Goal: Task Accomplishment & Management: Use online tool/utility

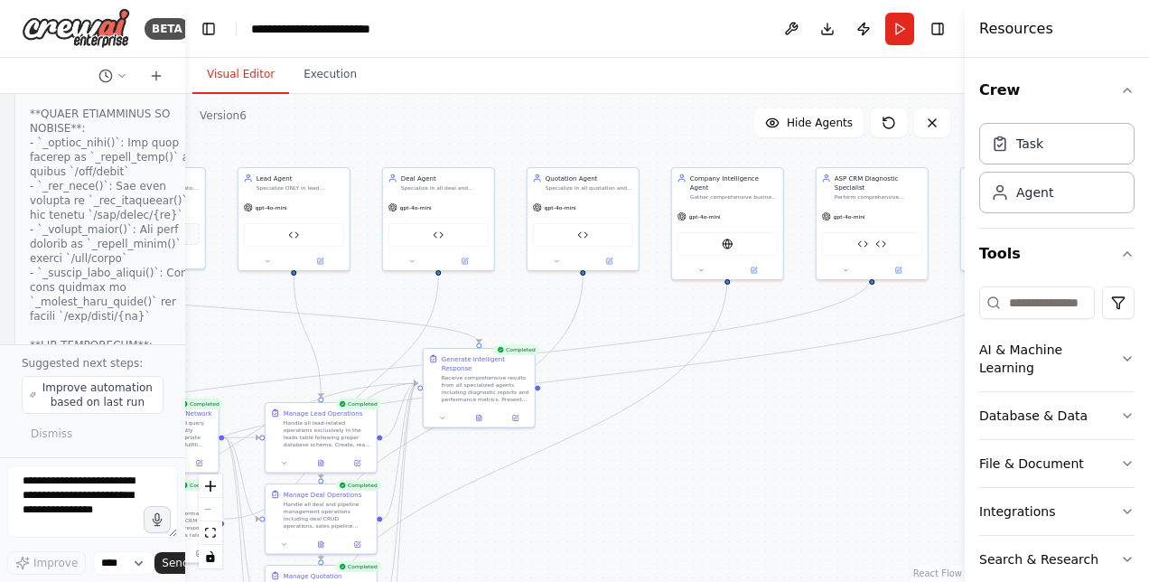
scroll to position [73644, 0]
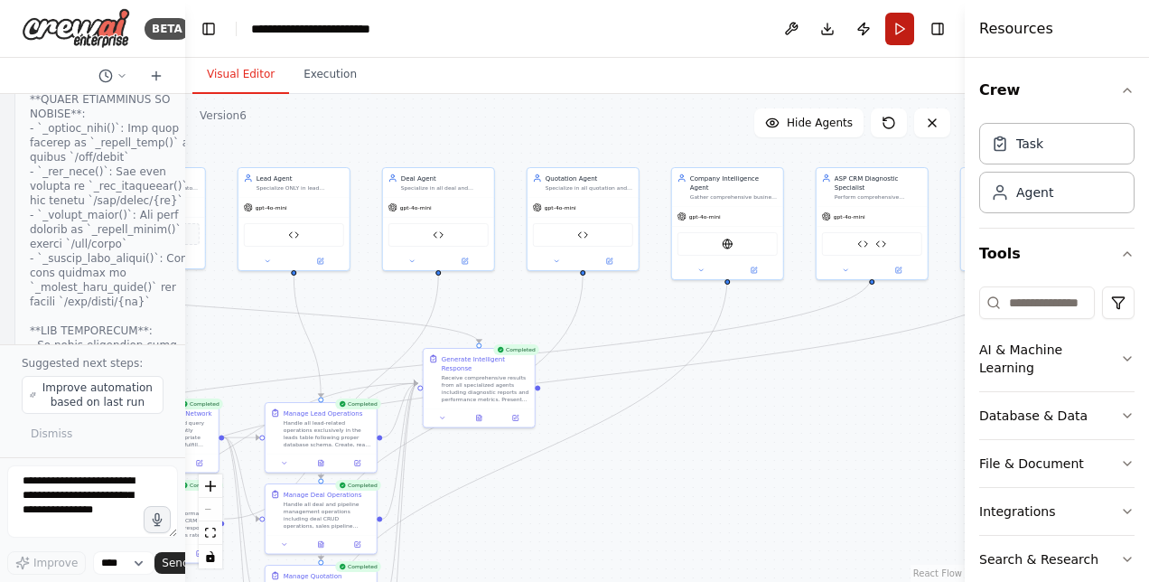
click at [907, 24] on button "Run" at bounding box center [899, 29] width 29 height 33
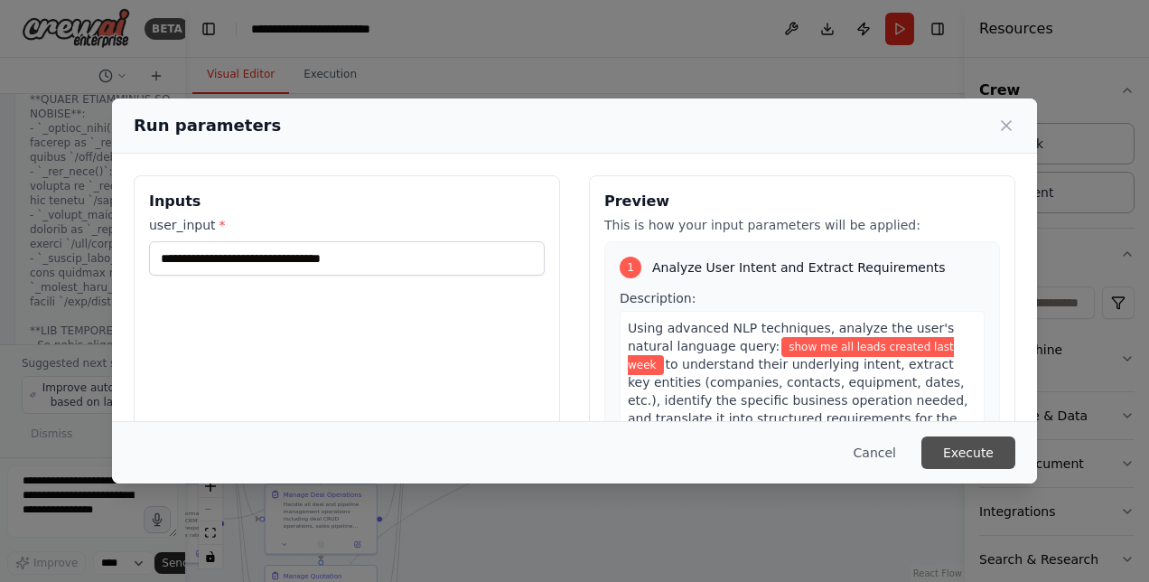
click at [996, 439] on button "Execute" at bounding box center [968, 452] width 94 height 33
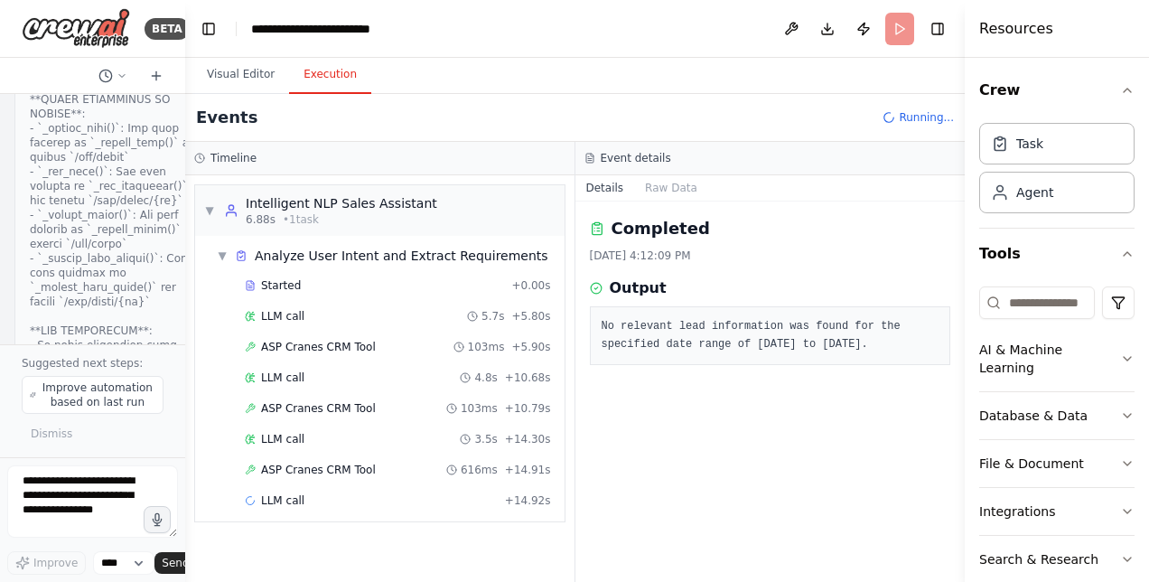
click at [316, 80] on button "Execution" at bounding box center [330, 75] width 82 height 38
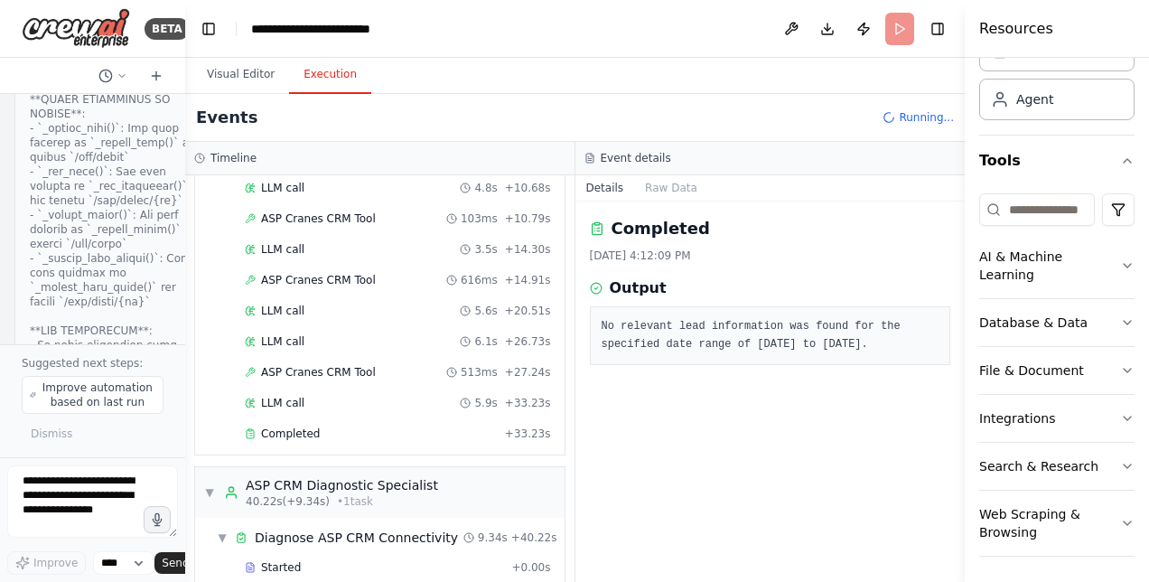
scroll to position [245, 0]
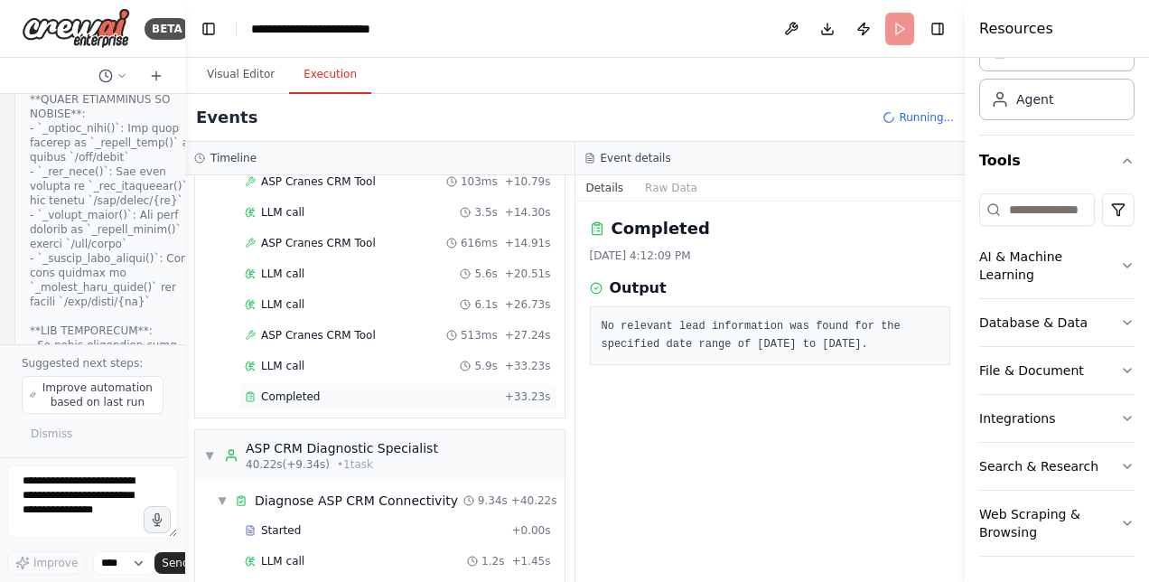
click at [288, 392] on span "Completed" at bounding box center [290, 396] width 59 height 14
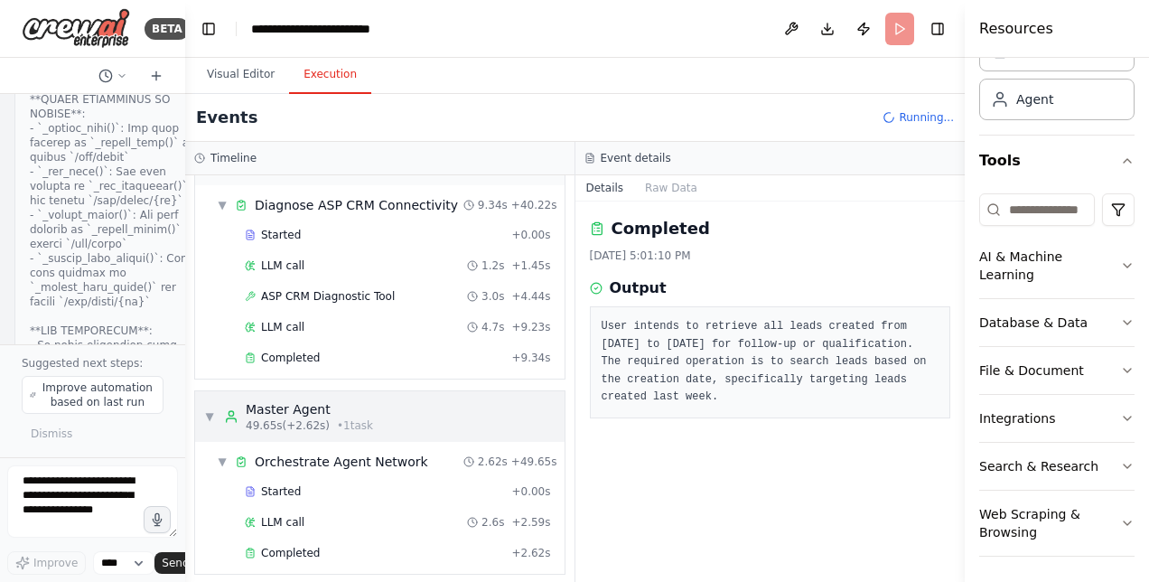
scroll to position [538, 0]
click at [276, 352] on span "Completed" at bounding box center [290, 359] width 59 height 14
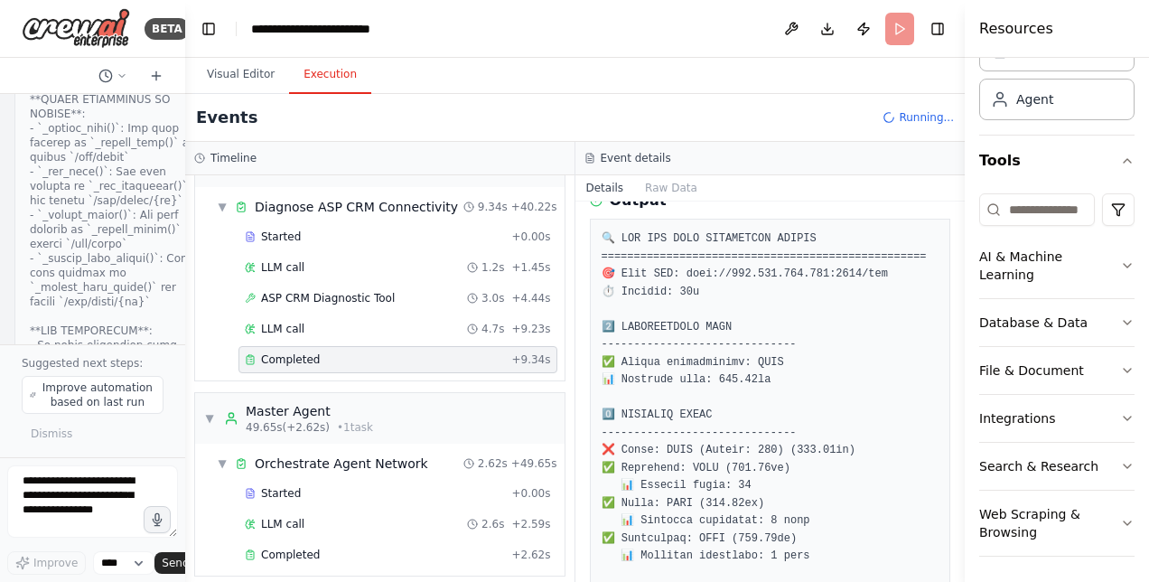
scroll to position [0, 0]
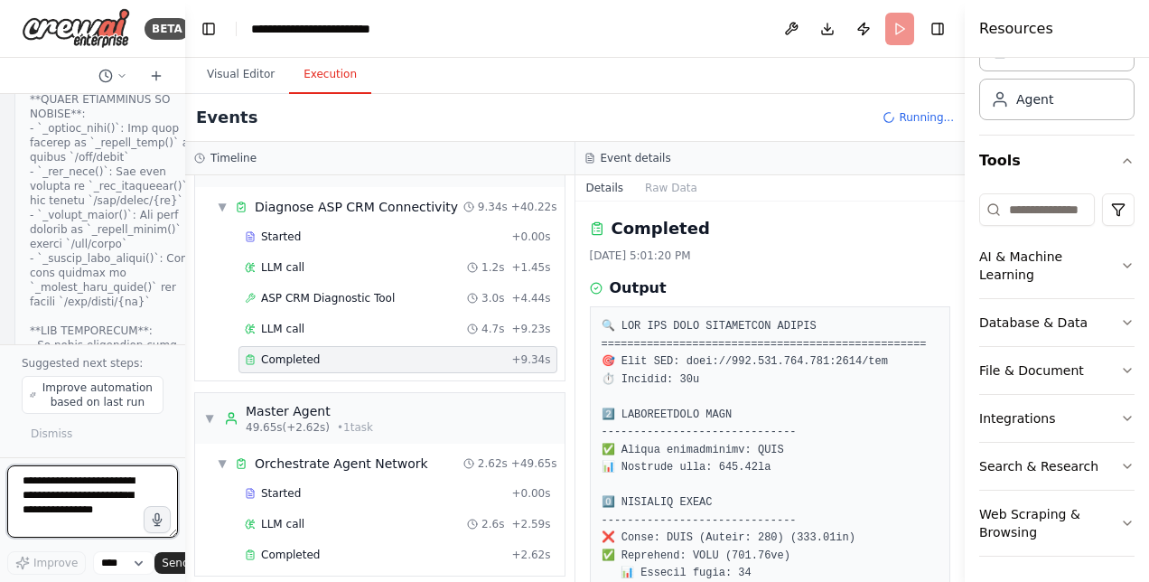
click at [102, 487] on textarea at bounding box center [92, 501] width 171 height 72
type textarea "**********"
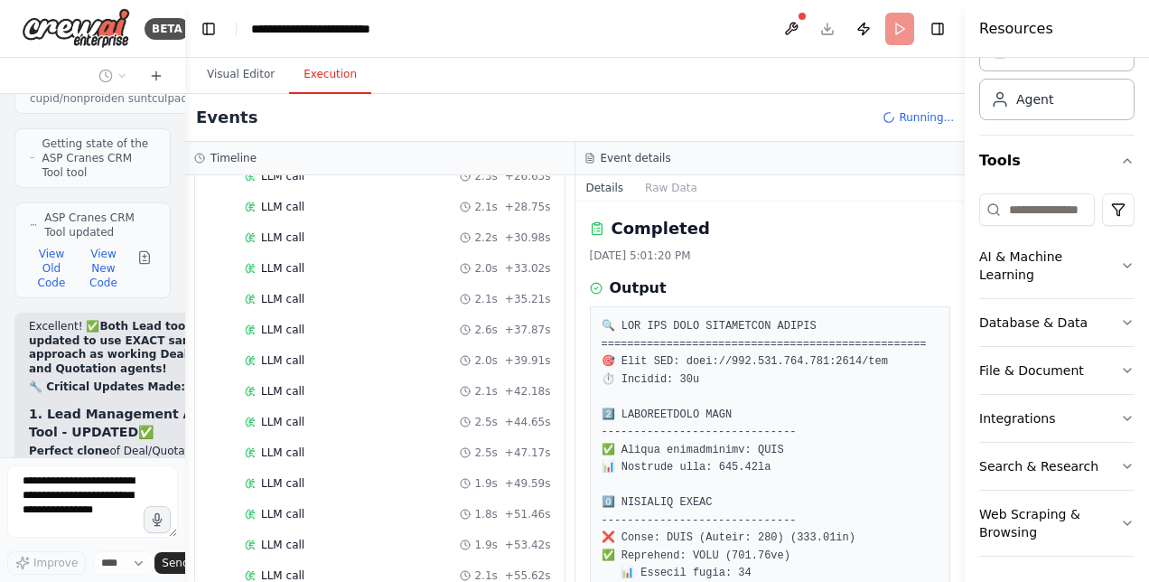
scroll to position [2062, 0]
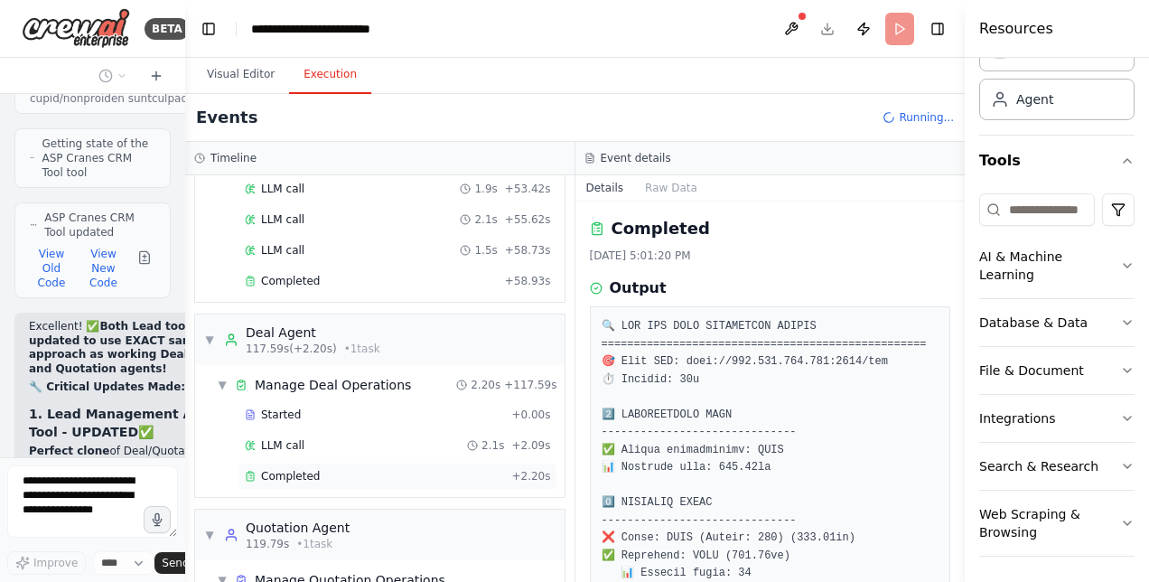
click at [322, 469] on div "Completed" at bounding box center [374, 476] width 259 height 14
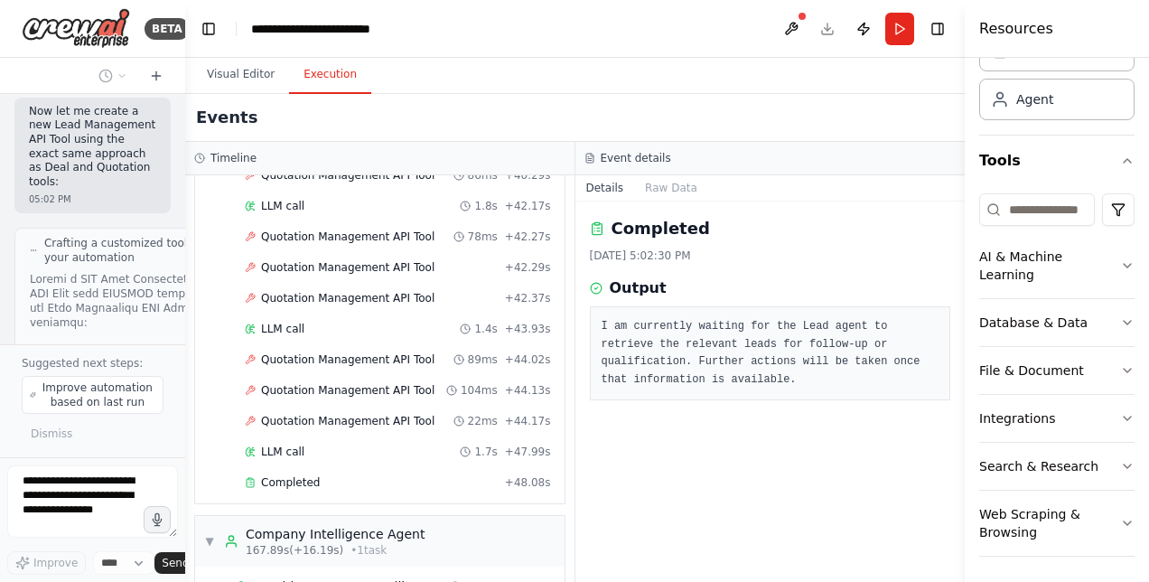
scroll to position [75856, 0]
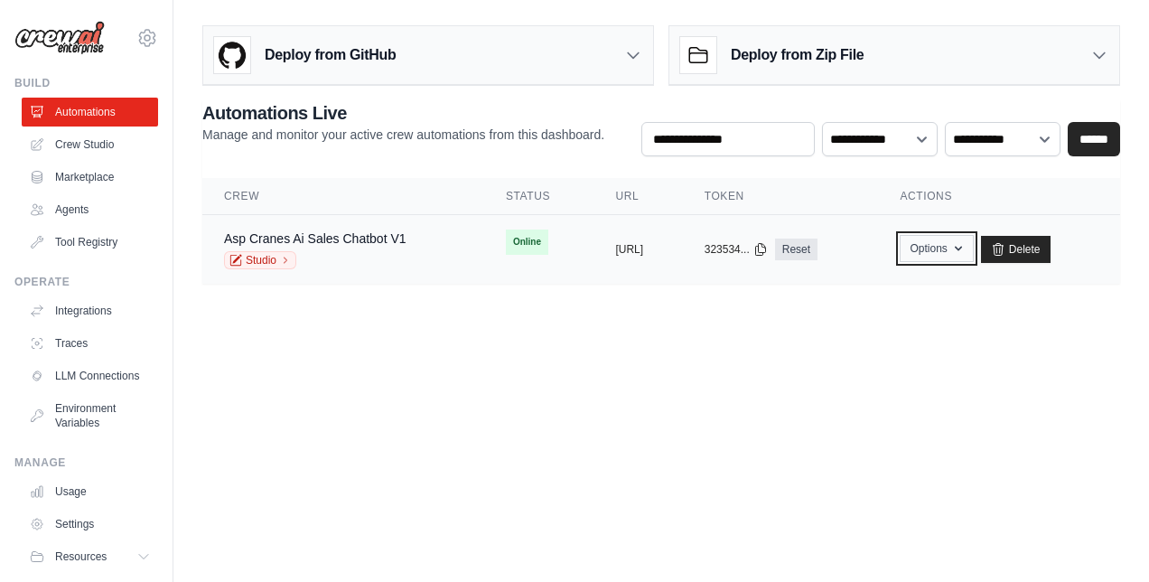
click at [965, 248] on button "Options" at bounding box center [936, 248] width 73 height 27
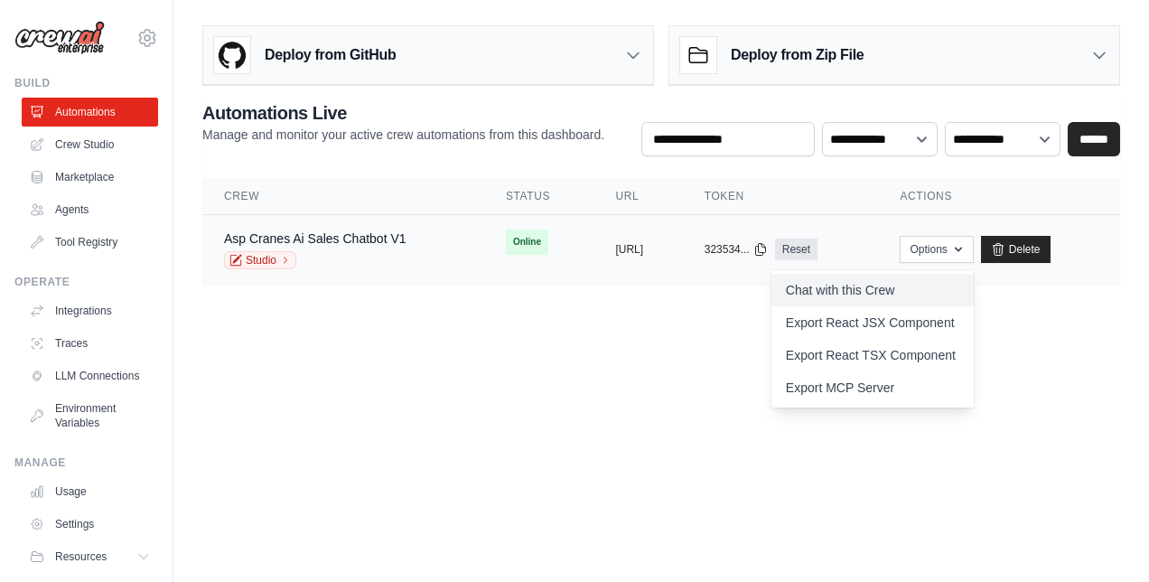
click at [900, 293] on link "Chat with this Crew" at bounding box center [872, 290] width 202 height 33
click at [101, 157] on link "Crew Studio" at bounding box center [91, 144] width 136 height 29
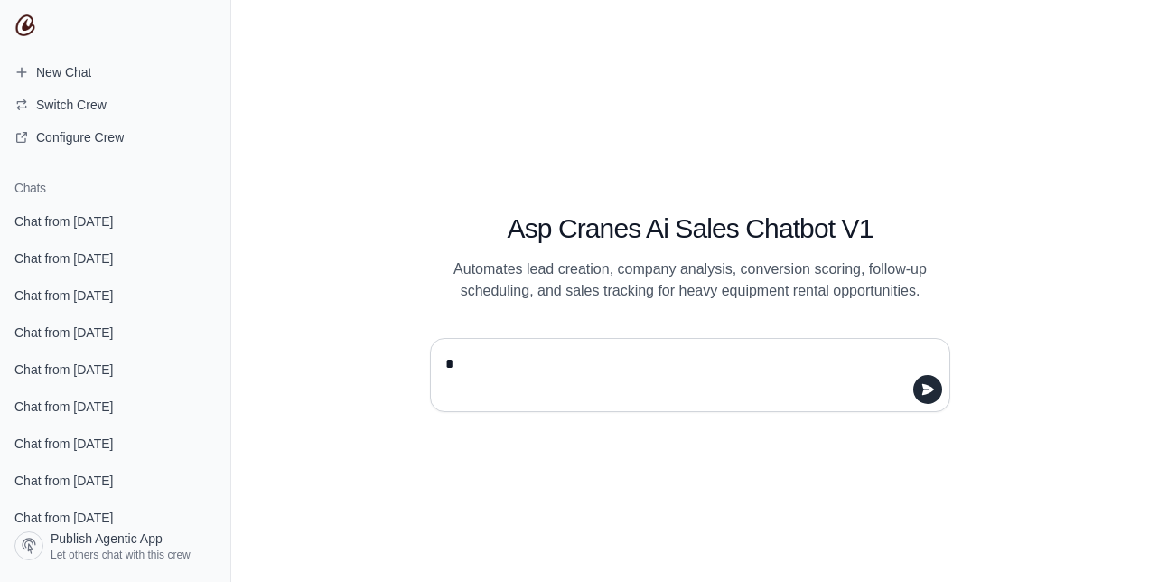
type textarea "**"
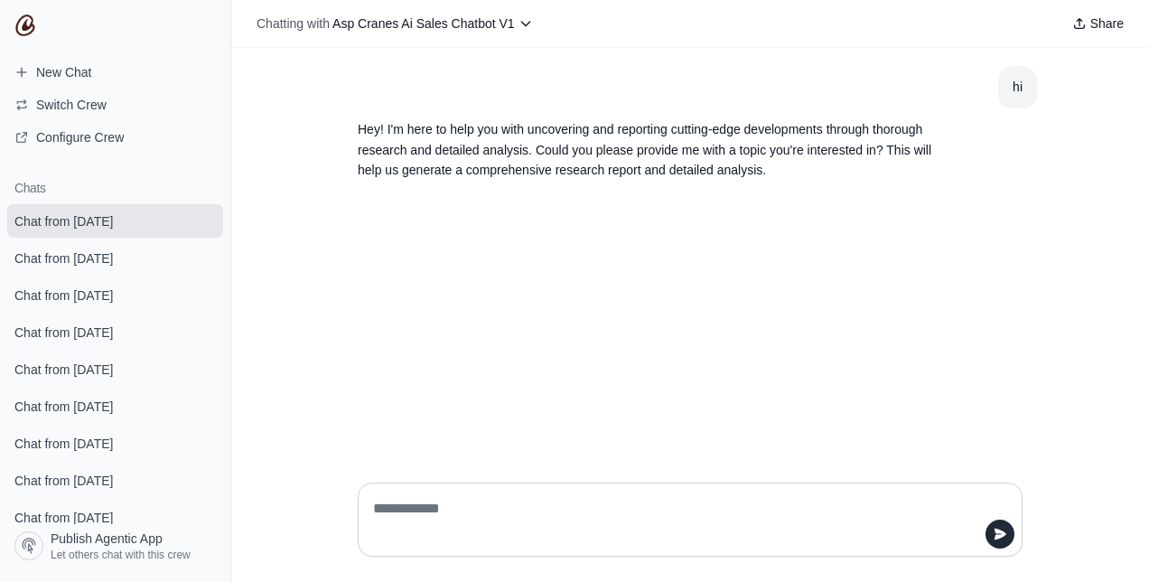
click at [525, 509] on textarea at bounding box center [684, 519] width 631 height 51
type textarea "*"
type textarea "**********"
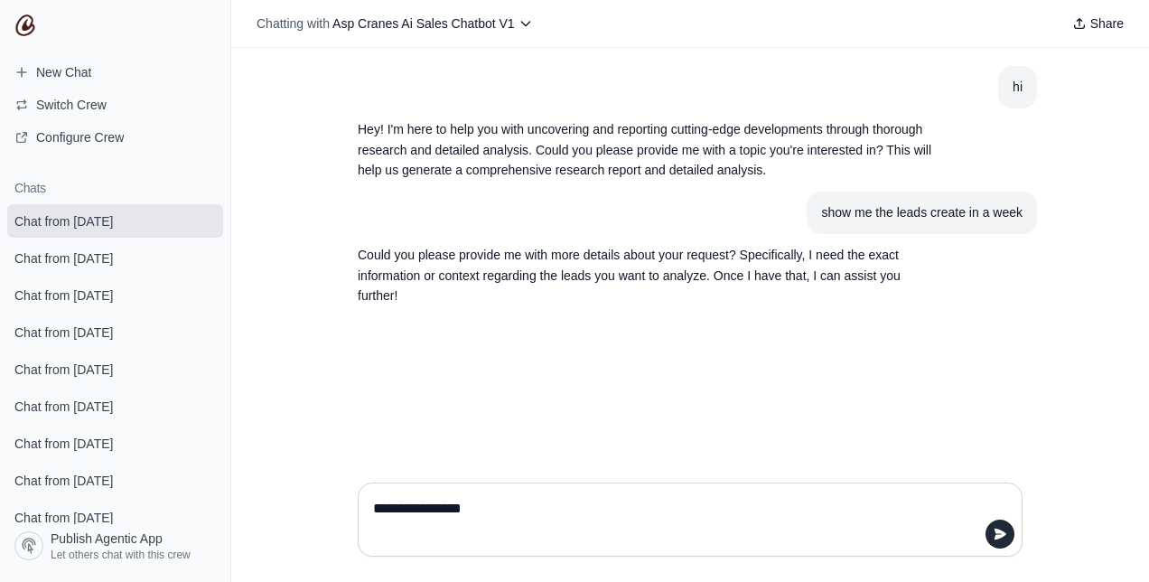
type textarea "**********"
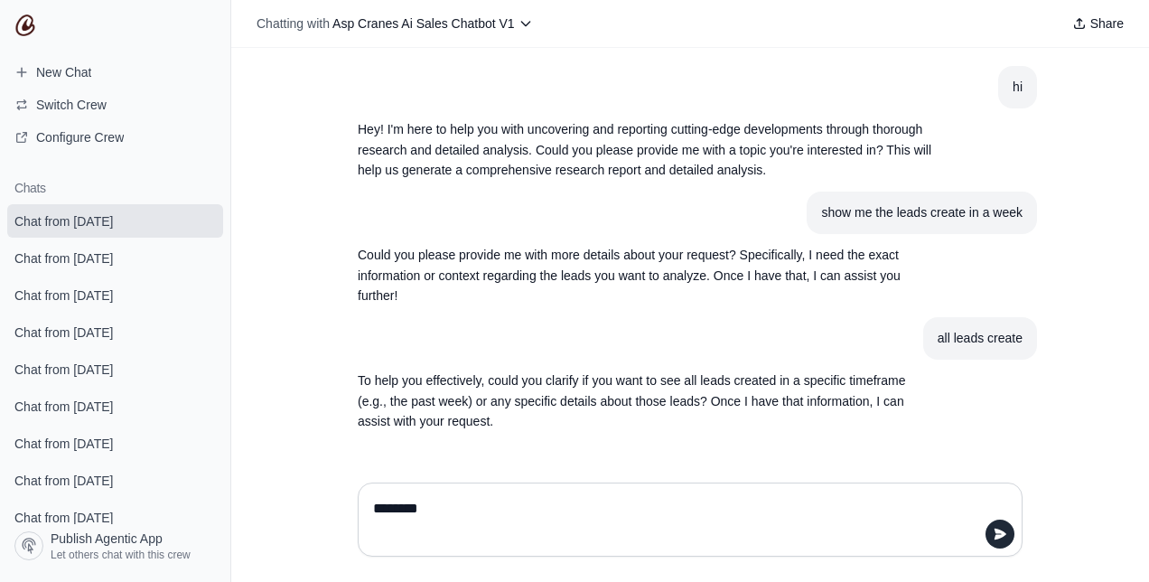
type textarea "*********"
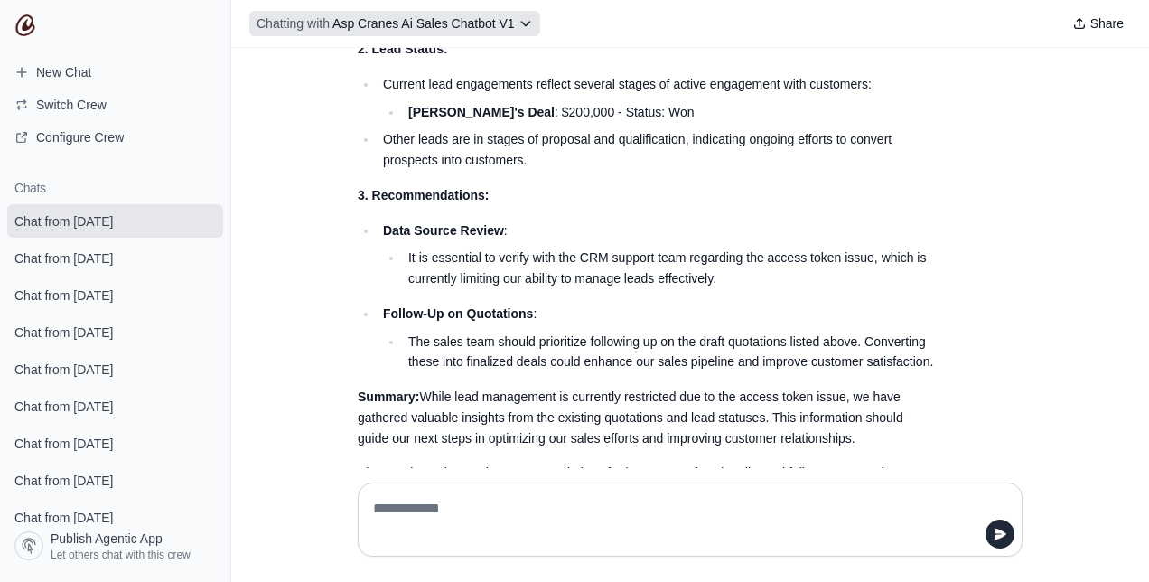
scroll to position [1126, 0]
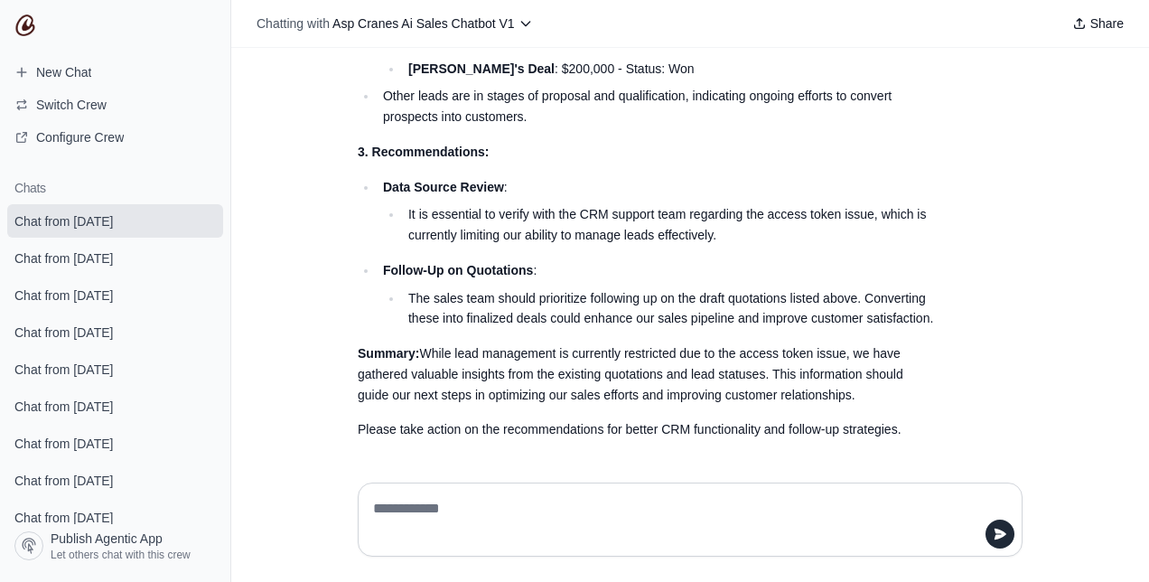
click at [539, 505] on textarea at bounding box center [689, 519] width 641 height 51
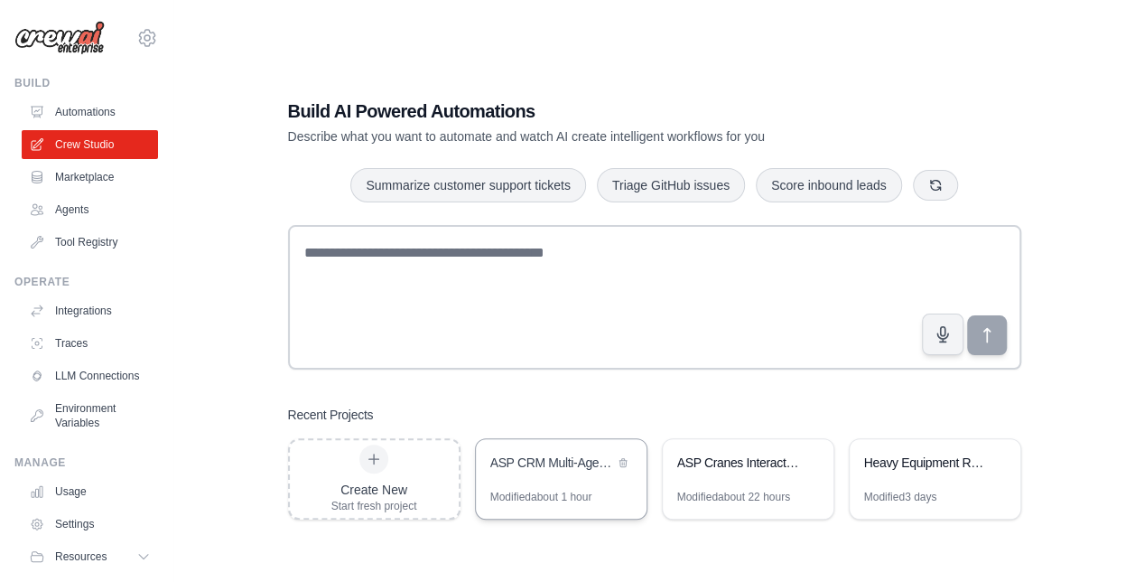
click at [531, 463] on div "ASP CRM Multi-Agent System" at bounding box center [553, 462] width 124 height 18
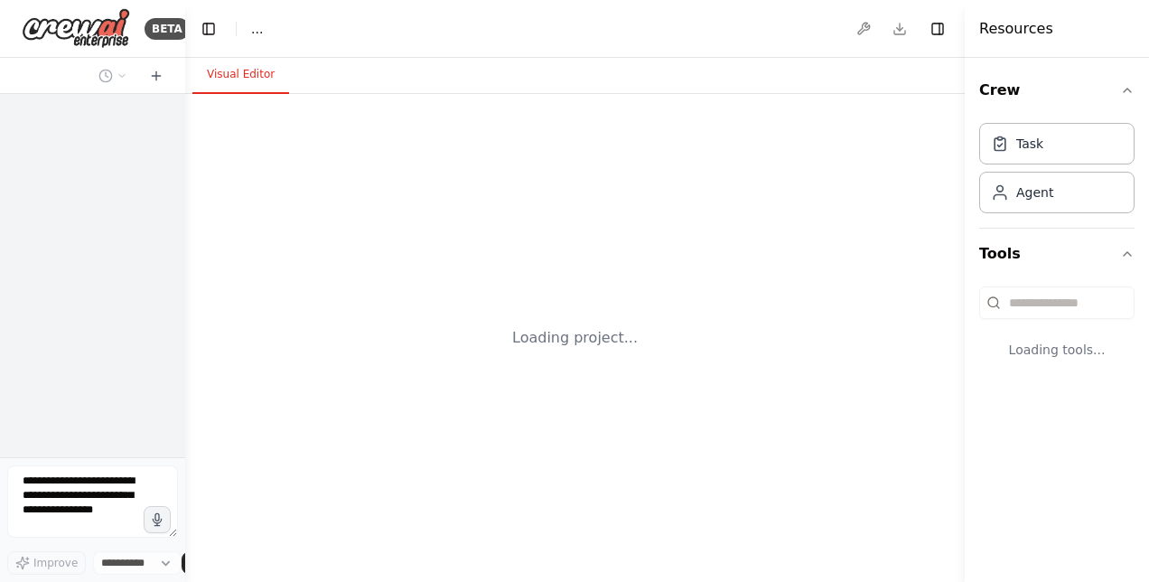
select select "****"
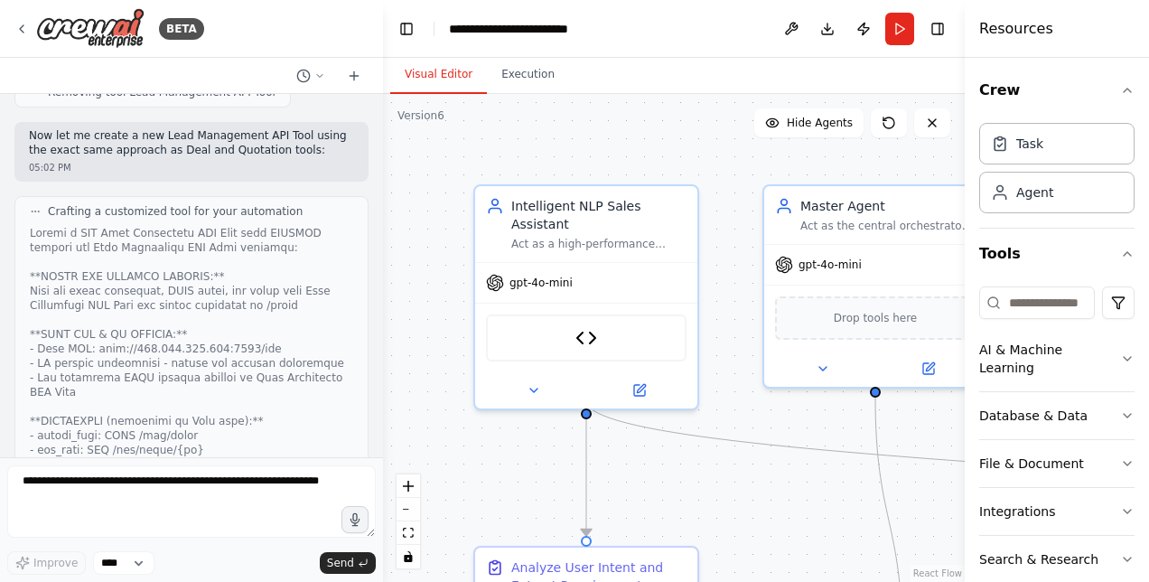
scroll to position [44628, 0]
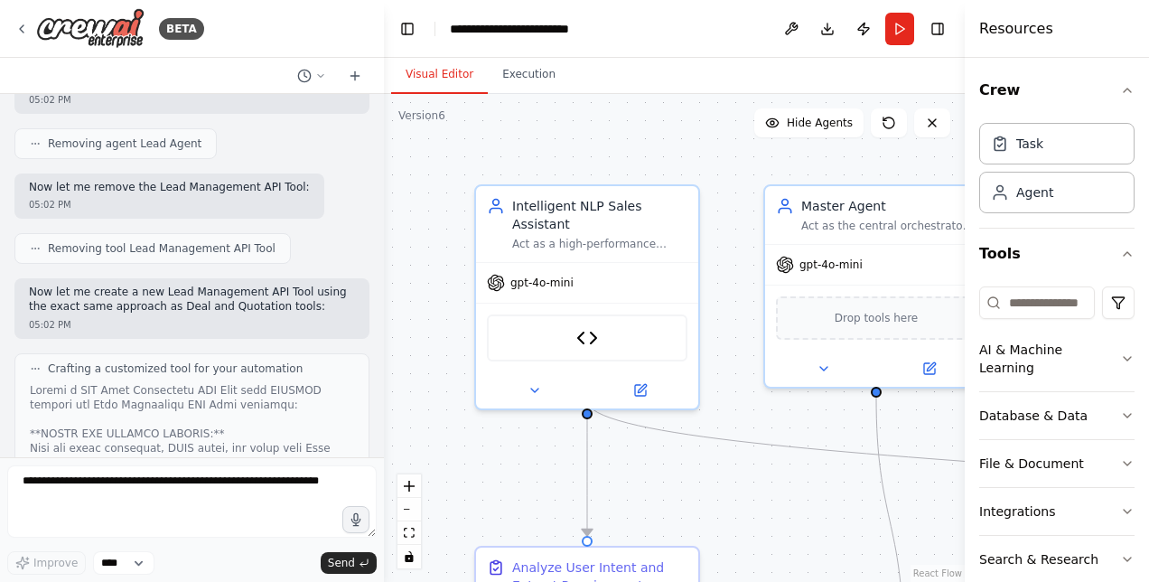
drag, startPoint x: 182, startPoint y: 434, endPoint x: 384, endPoint y: 441, distance: 202.5
click at [384, 441] on div "BETA Hello! I'm the CrewAI assistant. What kind of automation do you want to bu…" at bounding box center [574, 291] width 1149 height 582
click at [516, 67] on button "Execution" at bounding box center [529, 75] width 82 height 38
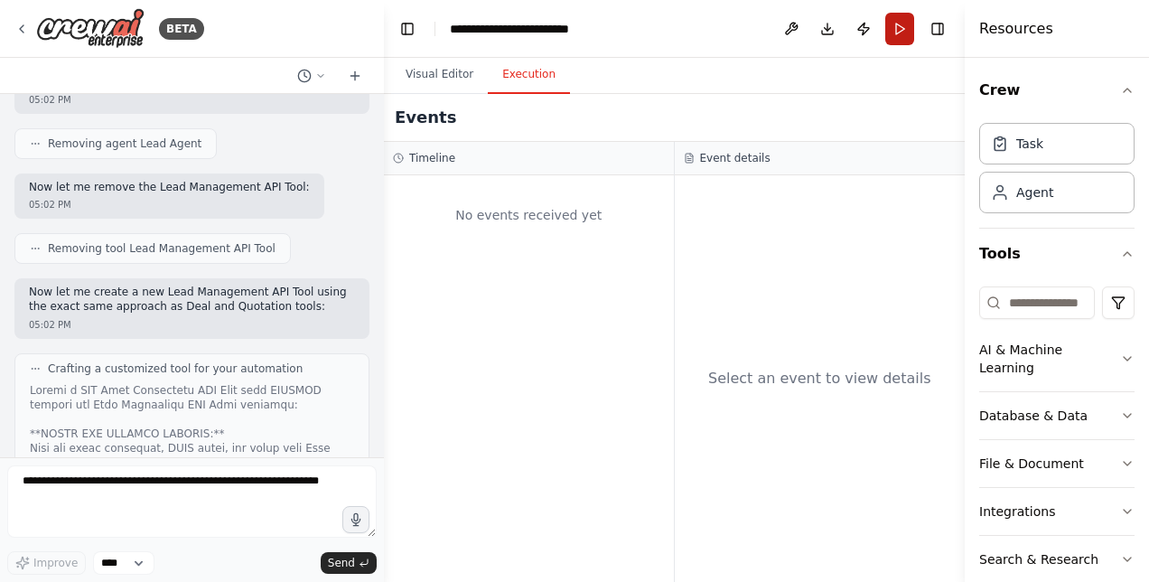
click at [906, 26] on button "Run" at bounding box center [899, 29] width 29 height 33
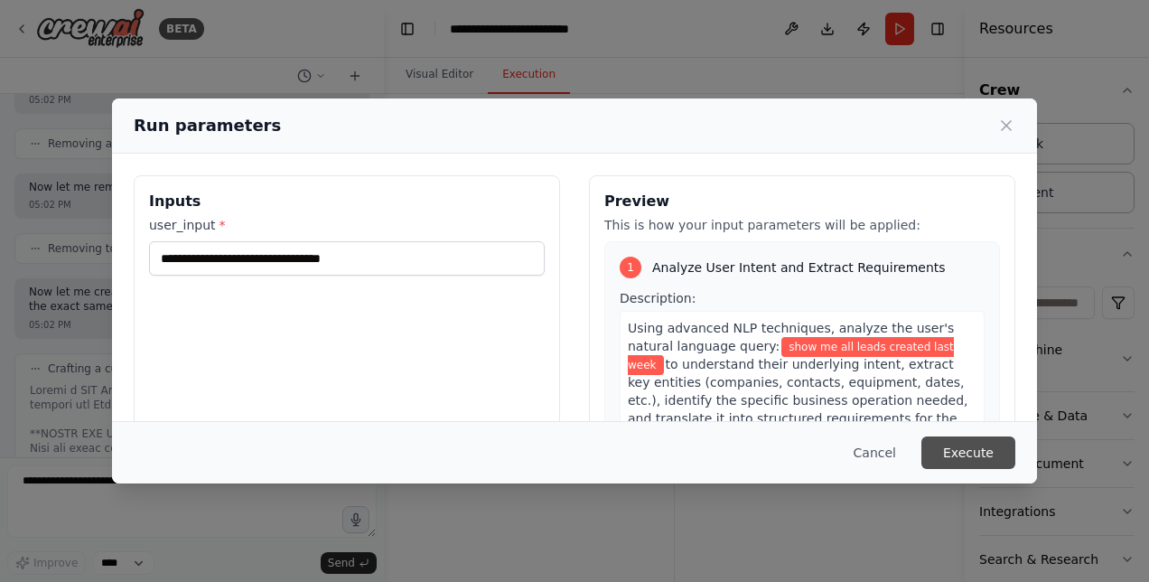
click at [960, 450] on button "Execute" at bounding box center [968, 452] width 94 height 33
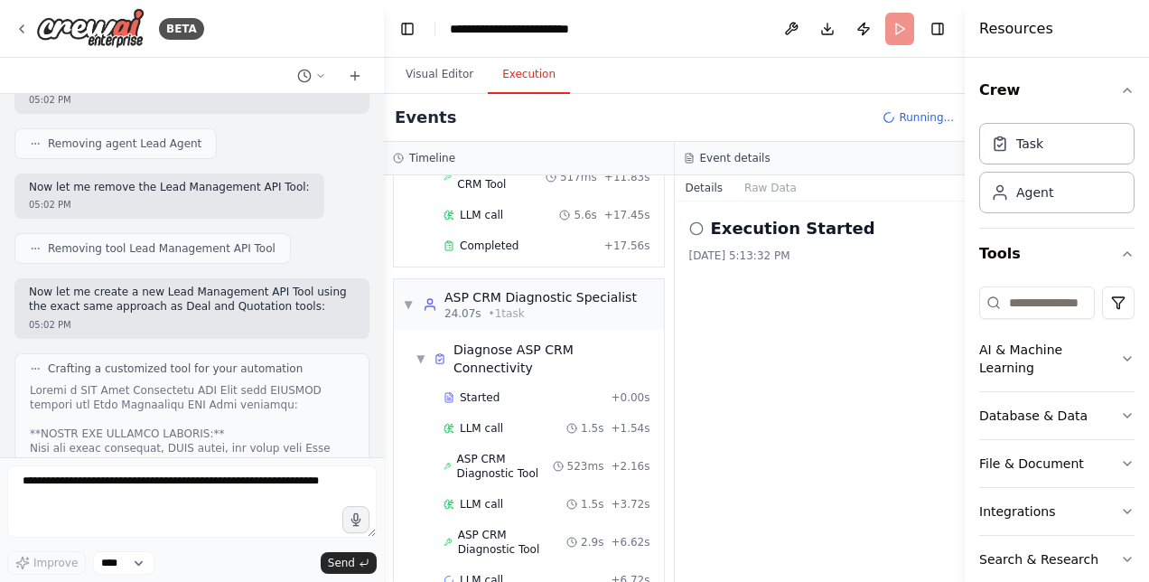
scroll to position [441, 0]
click at [491, 246] on span "Completed" at bounding box center [489, 247] width 59 height 14
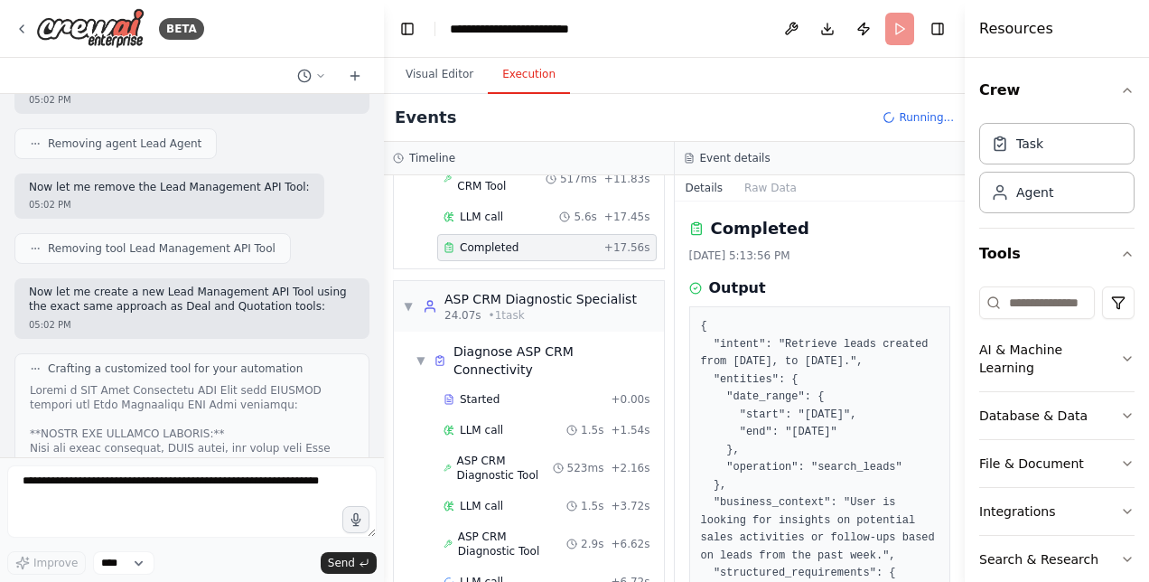
drag, startPoint x: 963, startPoint y: 300, endPoint x: 977, endPoint y: 457, distance: 157.8
click at [977, 457] on div "Resources Crew Task Agent Tools AI & Machine Learning Database & Data File & Do…" at bounding box center [1057, 291] width 184 height 582
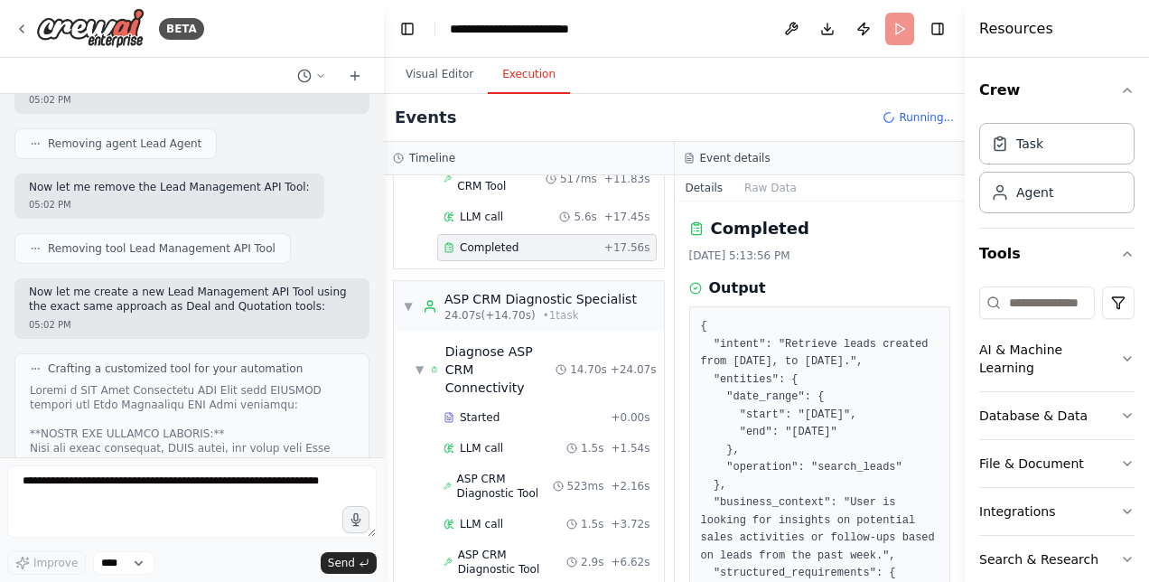
drag, startPoint x: 958, startPoint y: 421, endPoint x: 970, endPoint y: 549, distance: 128.9
click at [970, 549] on div "Resources Crew Task Agent Tools AI & Machine Learning Database & Data File & Do…" at bounding box center [1057, 291] width 184 height 582
click at [958, 535] on button "Toggle Sidebar" at bounding box center [965, 291] width 14 height 582
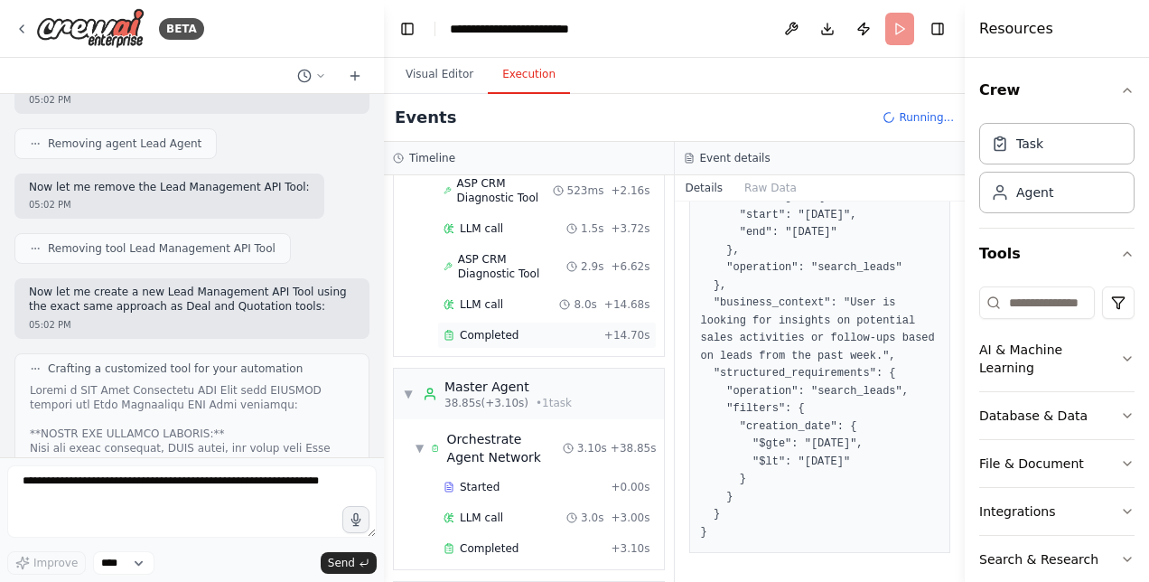
click at [502, 328] on span "Completed" at bounding box center [489, 335] width 59 height 14
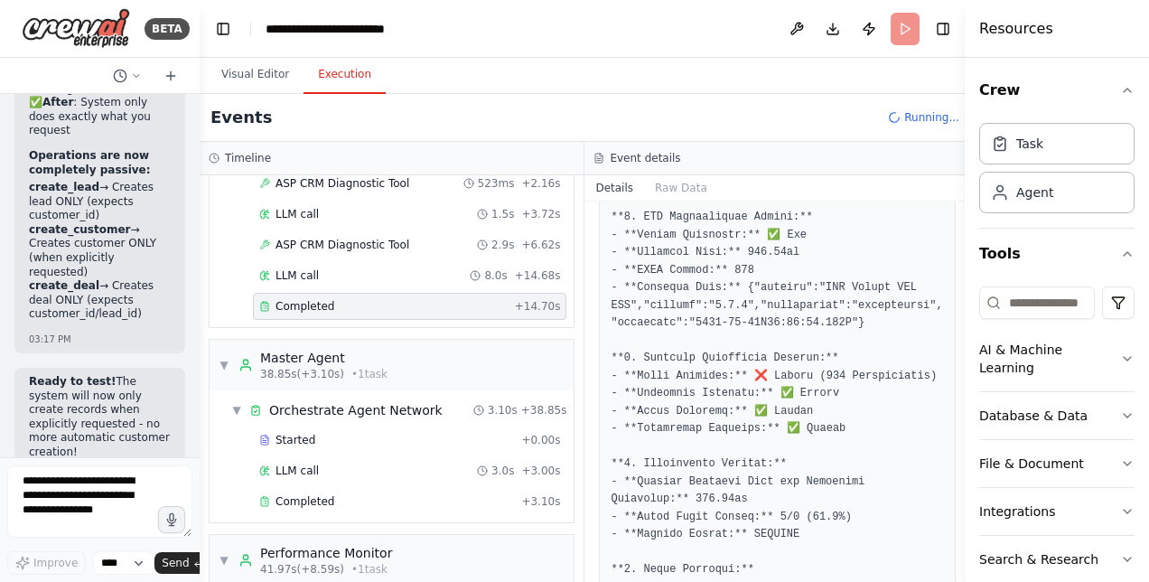
scroll to position [72576, 0]
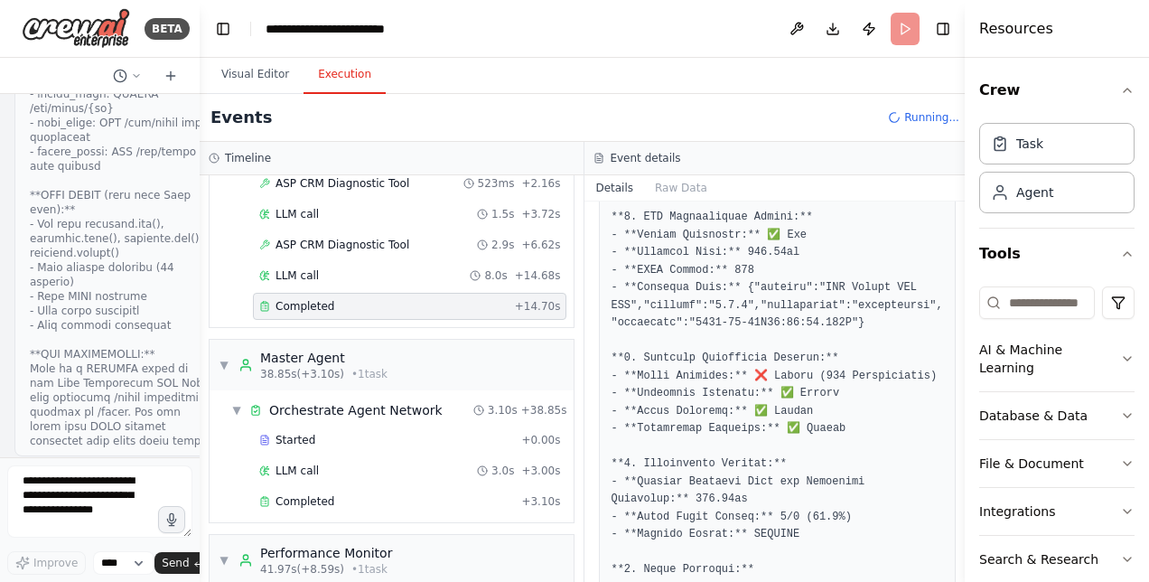
drag, startPoint x: 379, startPoint y: 289, endPoint x: 130, endPoint y: 294, distance: 249.4
click at [130, 294] on div "BETA Hello! I'm the CrewAI assistant. What kind of automation do you want to bu…" at bounding box center [100, 291] width 200 height 582
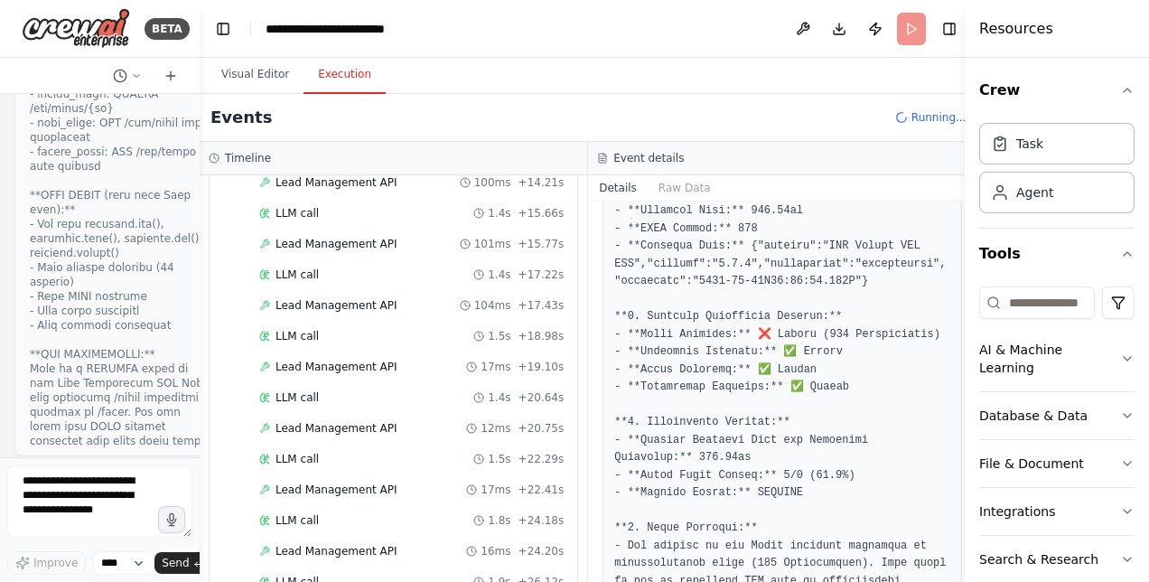
scroll to position [1827, 0]
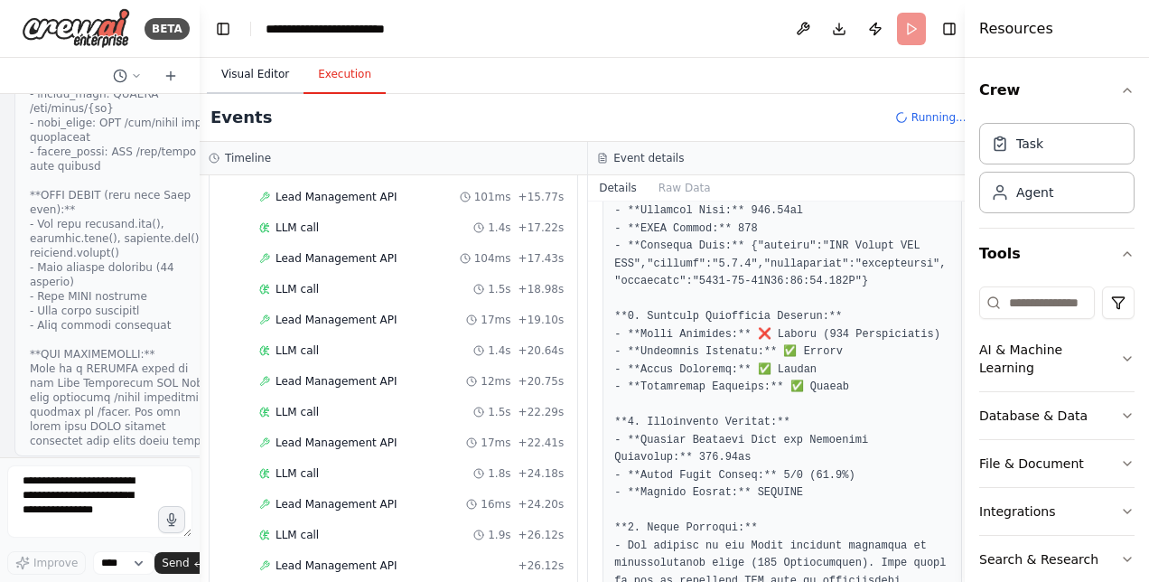
click at [248, 74] on button "Visual Editor" at bounding box center [255, 75] width 97 height 38
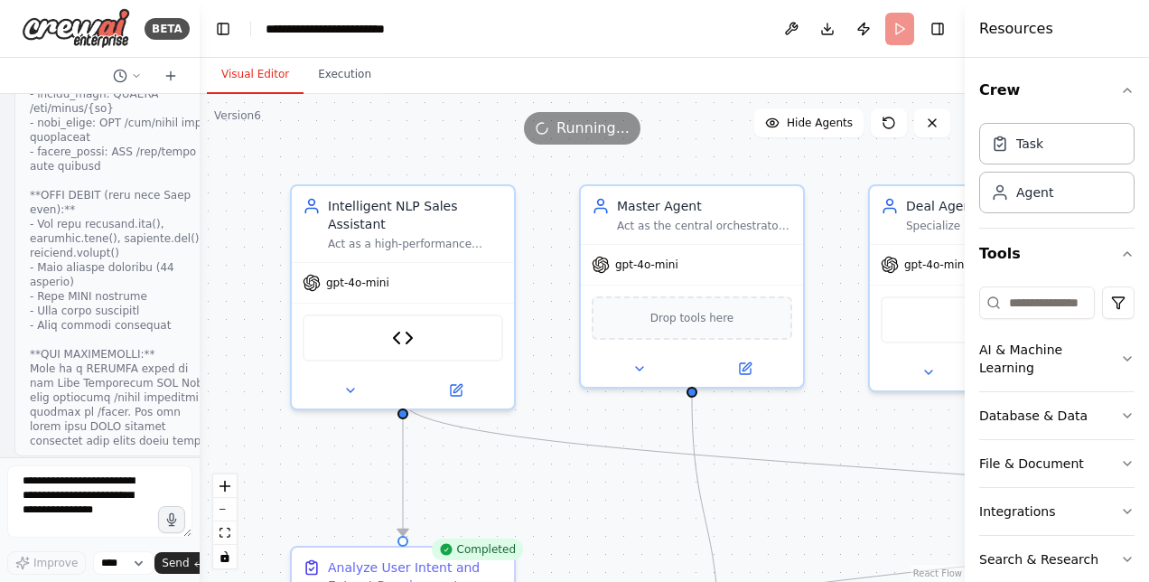
scroll to position [93, 0]
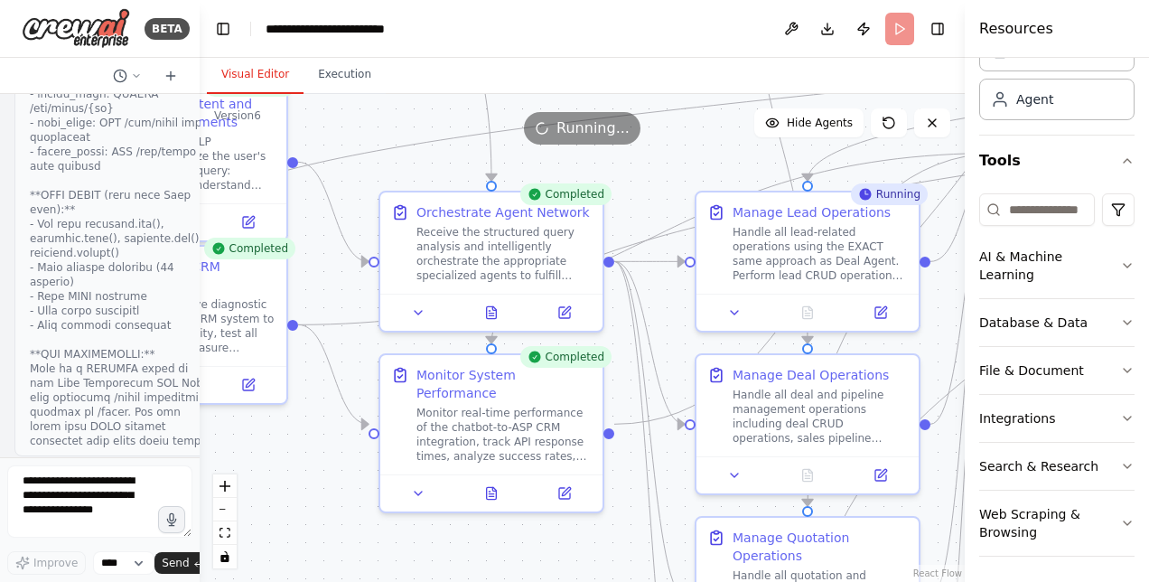
drag, startPoint x: 820, startPoint y: 435, endPoint x: 593, endPoint y: -29, distance: 516.3
click at [593, 0] on html "BETA Hello! I'm the CrewAI assistant. What kind of automation do you want to bu…" at bounding box center [574, 291] width 1149 height 582
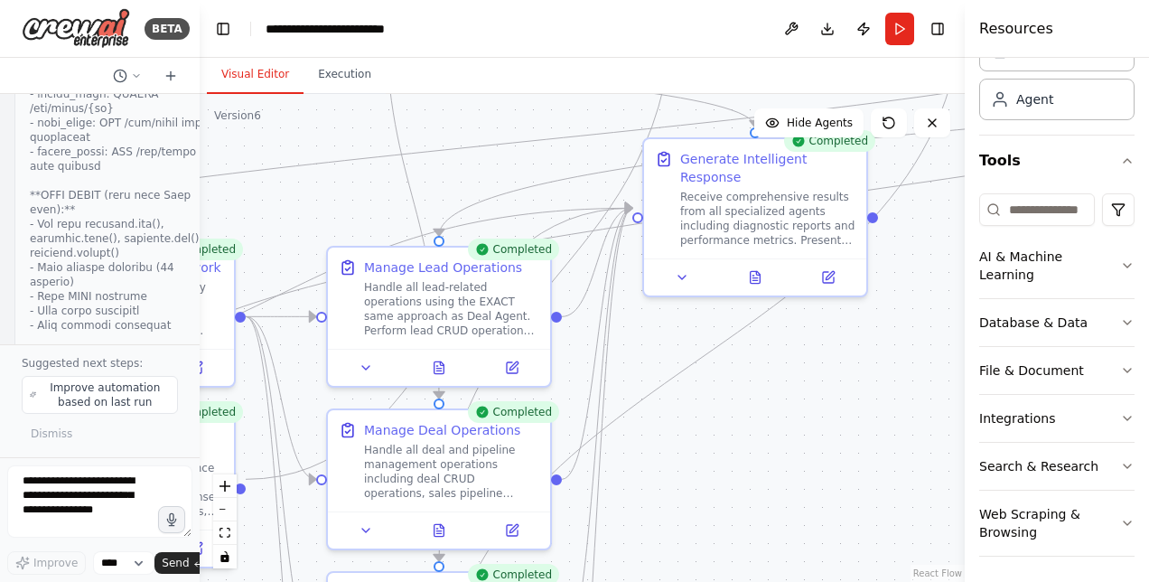
drag, startPoint x: 589, startPoint y: 570, endPoint x: 220, endPoint y: 625, distance: 372.7
click at [220, 581] on html "BETA Hello! I'm the CrewAI assistant. What kind of automation do you want to bu…" at bounding box center [574, 291] width 1149 height 582
click at [439, 368] on icon at bounding box center [440, 364] width 10 height 12
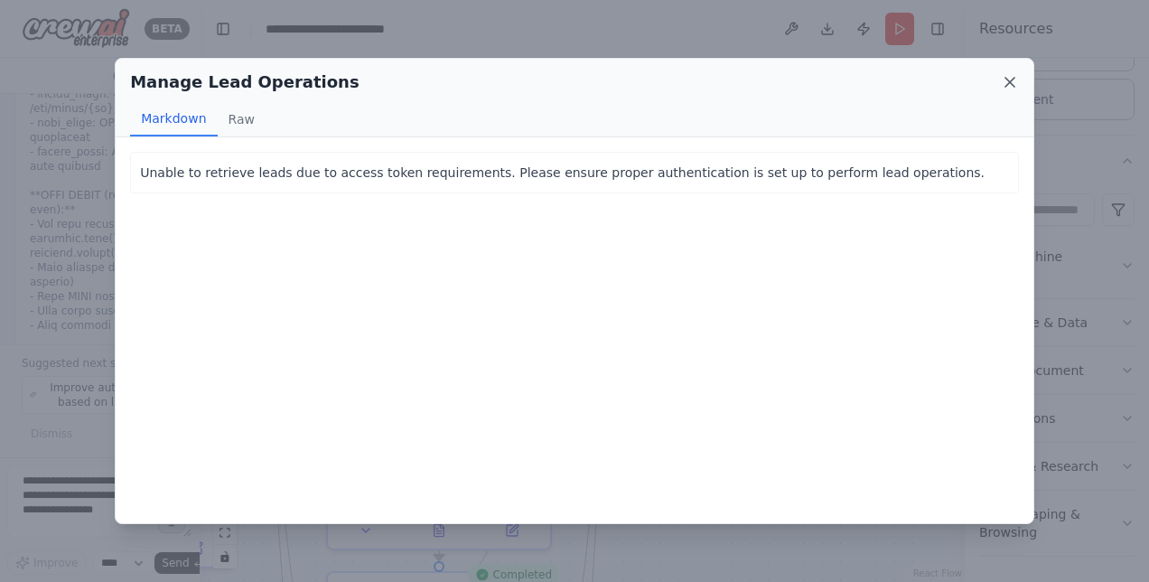
click at [1005, 82] on icon at bounding box center [1010, 82] width 18 height 18
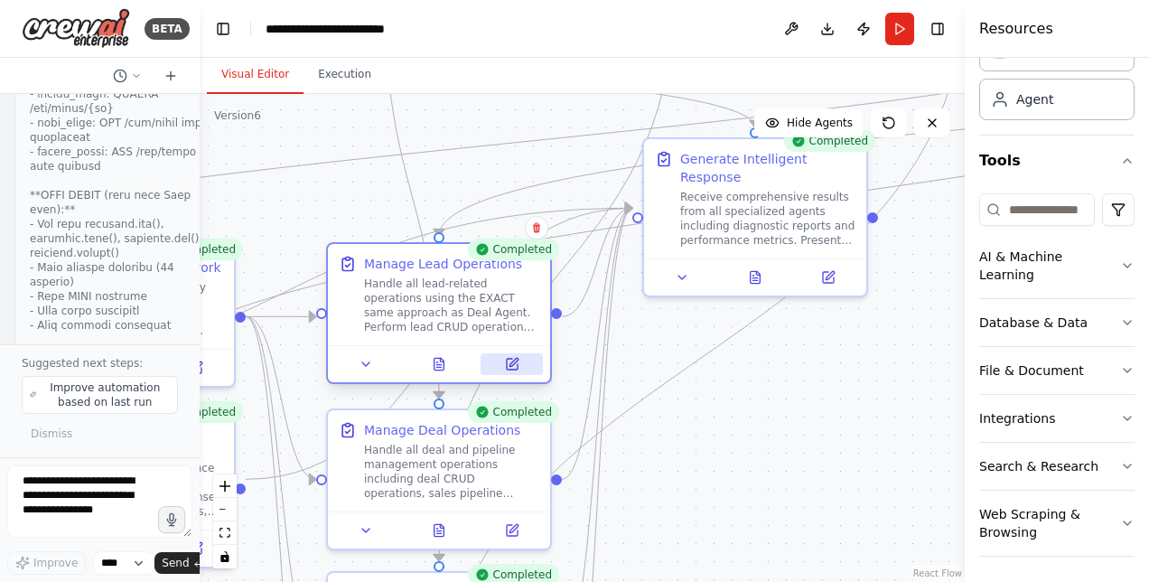
click at [515, 372] on button at bounding box center [512, 364] width 62 height 22
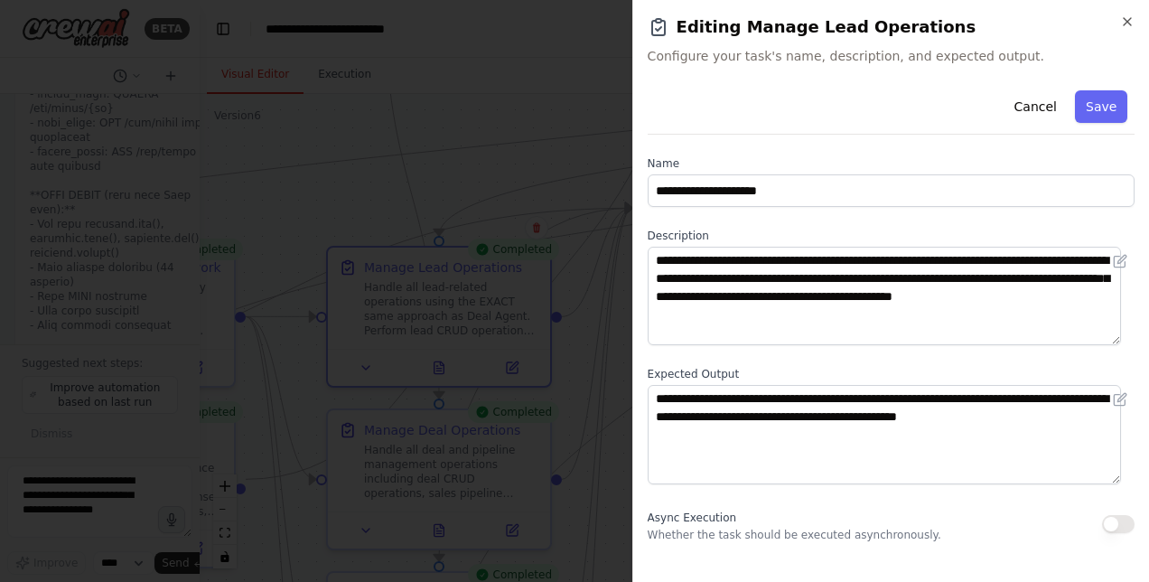
scroll to position [32, 0]
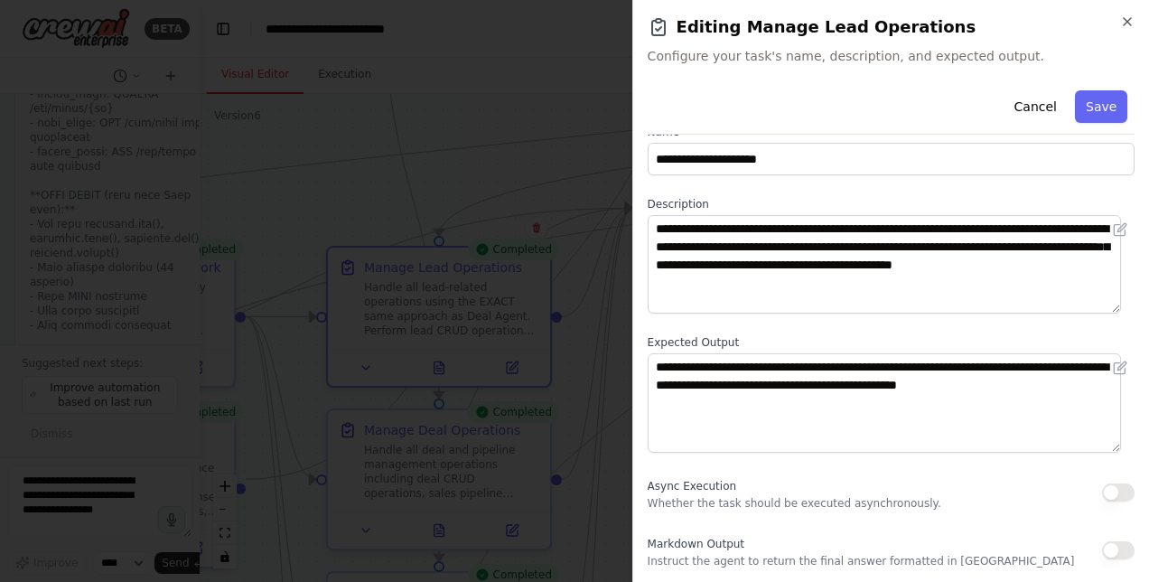
click at [752, 557] on p "Instruct the agent to return the final answer formatted in [GEOGRAPHIC_DATA]" at bounding box center [861, 561] width 427 height 14
click at [773, 565] on p "Instruct the agent to return the final answer formatted in [GEOGRAPHIC_DATA]" at bounding box center [861, 561] width 427 height 14
click at [1128, 23] on icon "button" at bounding box center [1127, 21] width 7 height 7
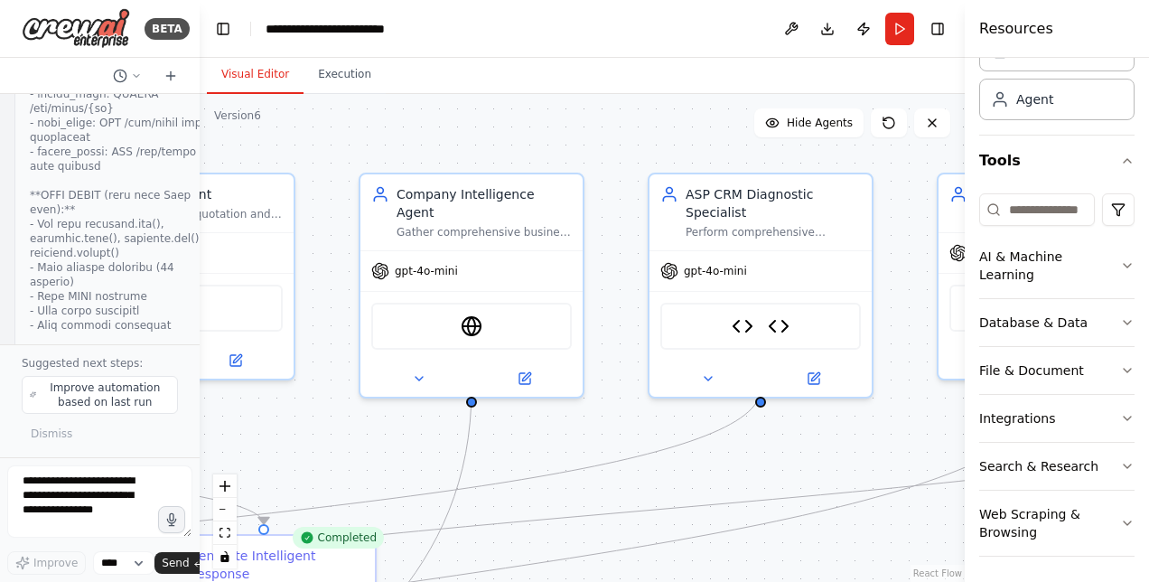
drag, startPoint x: 490, startPoint y: 171, endPoint x: -2, endPoint y: 567, distance: 631.5
click at [0, 567] on html "BETA Hello! I'm the CrewAI assistant. What kind of automation do you want to bu…" at bounding box center [574, 291] width 1149 height 582
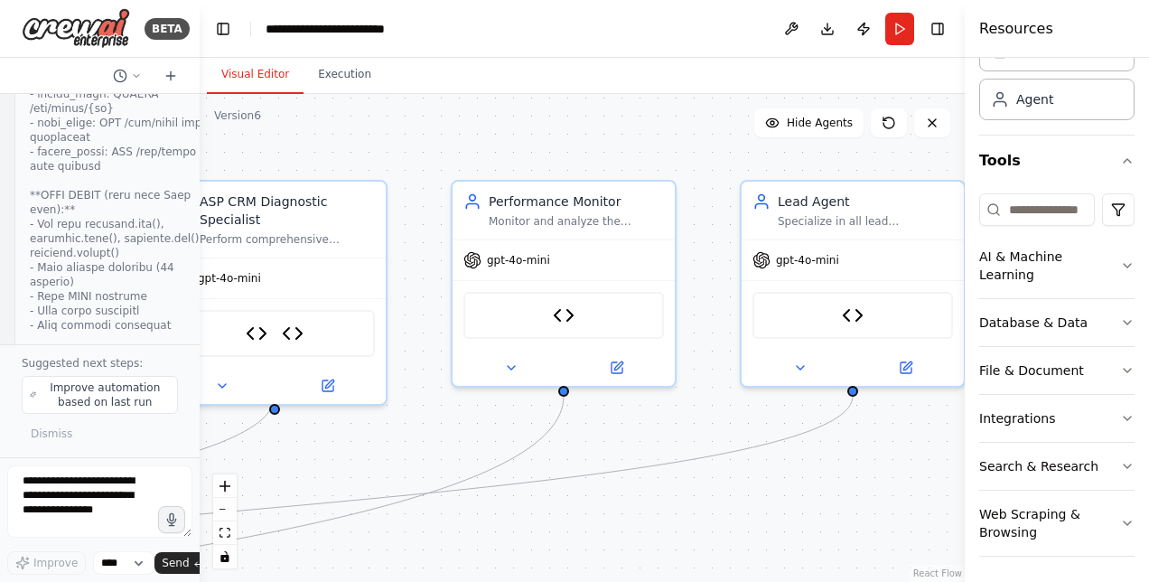
drag, startPoint x: 772, startPoint y: 468, endPoint x: 286, endPoint y: 475, distance: 486.0
click at [286, 475] on div ".deletable-edge-delete-btn { width: 20px; height: 20px; border: 0px solid #ffff…" at bounding box center [582, 338] width 765 height 488
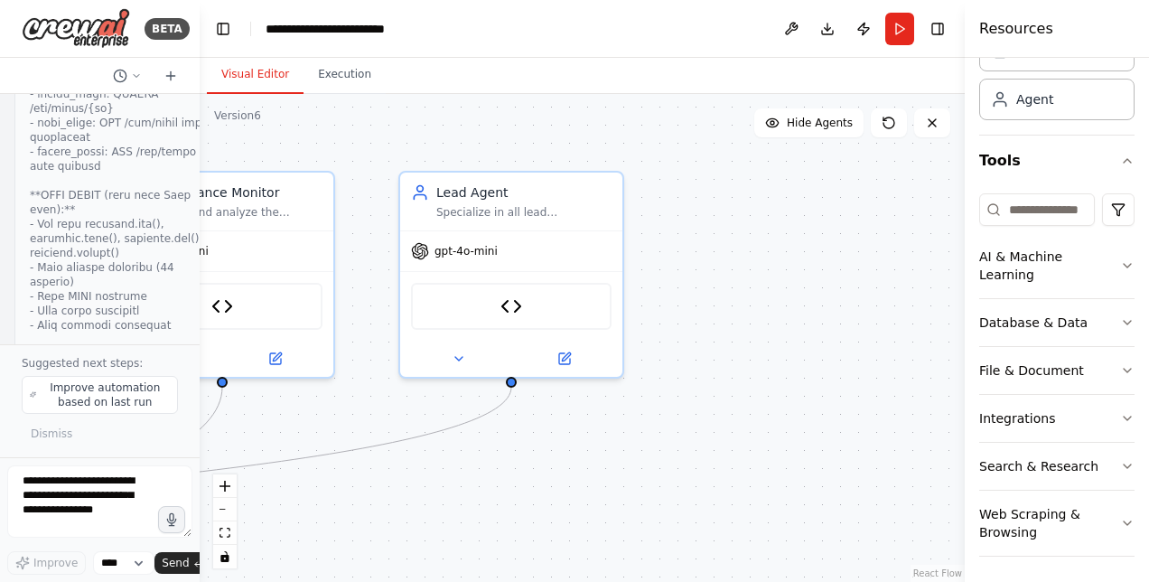
drag, startPoint x: 671, startPoint y: 491, endPoint x: 329, endPoint y: 481, distance: 342.5
click at [329, 481] on div ".deletable-edge-delete-btn { width: 20px; height: 20px; border: 0px solid #ffff…" at bounding box center [582, 338] width 765 height 488
click at [560, 352] on icon at bounding box center [563, 354] width 11 height 11
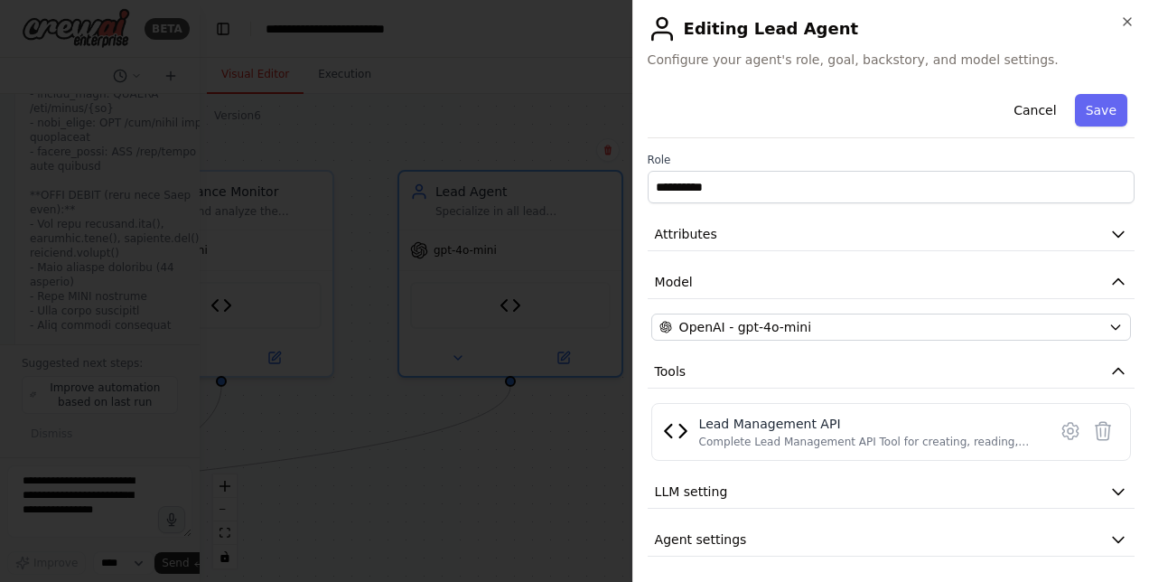
scroll to position [0, 0]
click at [1109, 536] on icon "button" at bounding box center [1118, 539] width 18 height 18
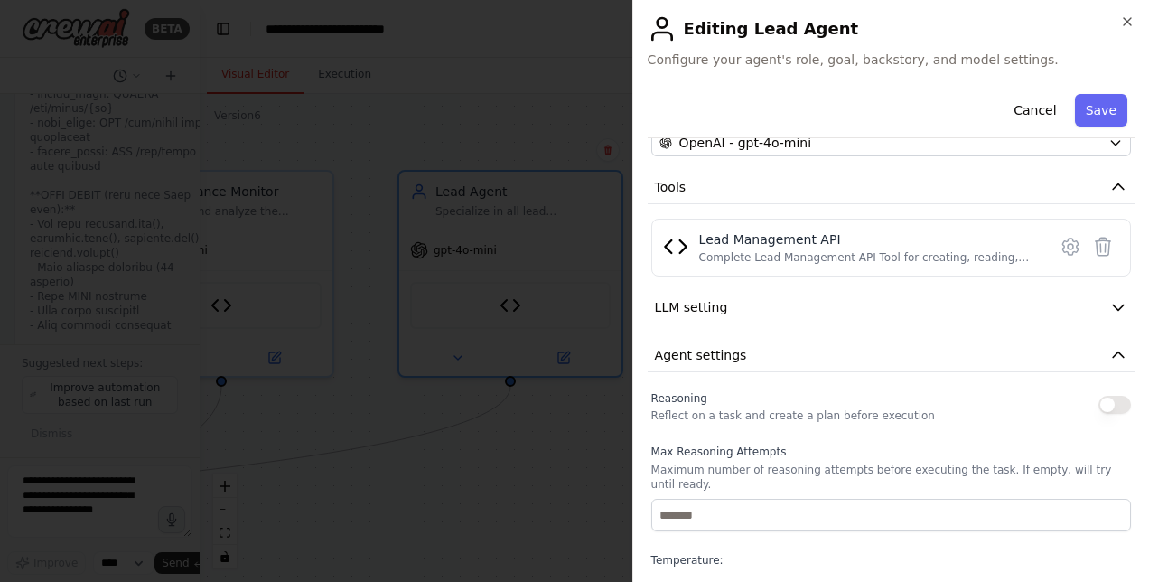
scroll to position [182, 0]
click at [1109, 307] on icon "button" at bounding box center [1118, 309] width 18 height 18
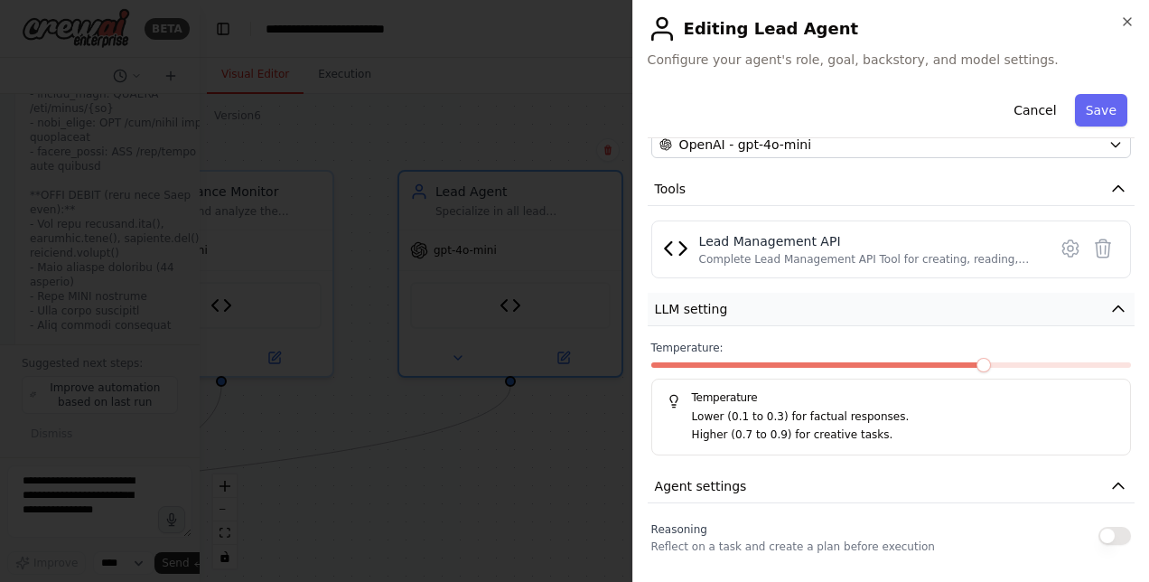
click at [1109, 307] on icon "button" at bounding box center [1118, 309] width 18 height 18
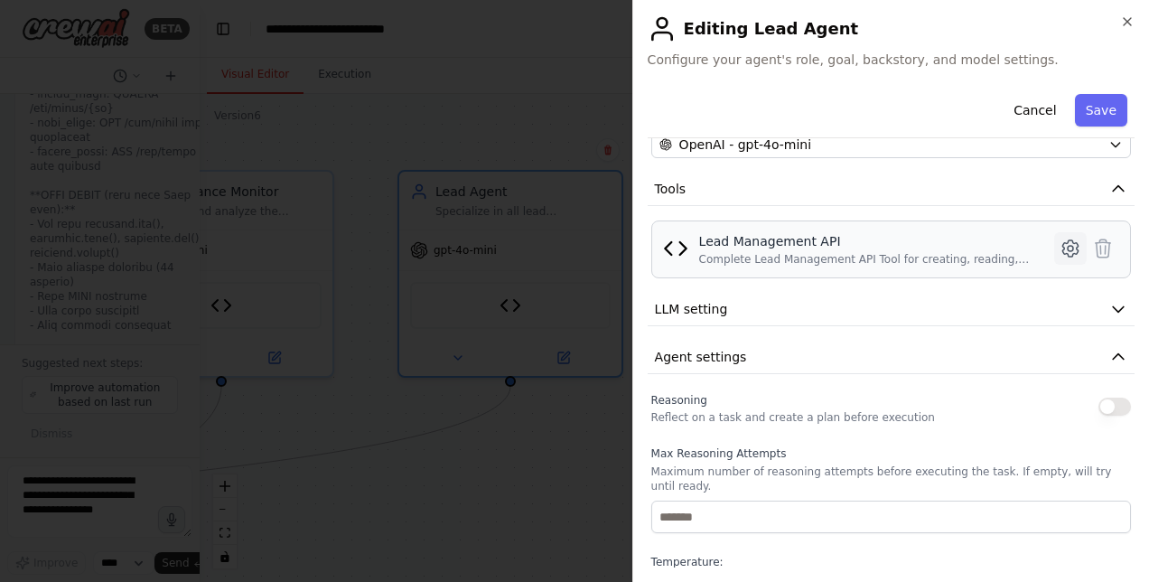
click at [1060, 248] on icon at bounding box center [1071, 249] width 22 height 22
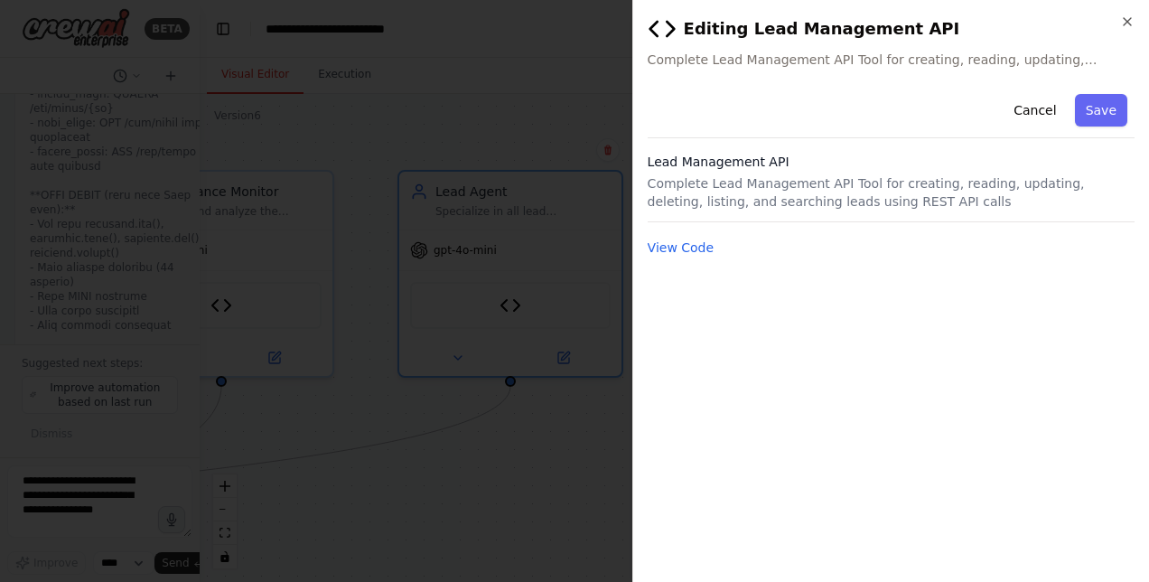
scroll to position [0, 0]
click at [687, 248] on button "View Code" at bounding box center [681, 247] width 67 height 18
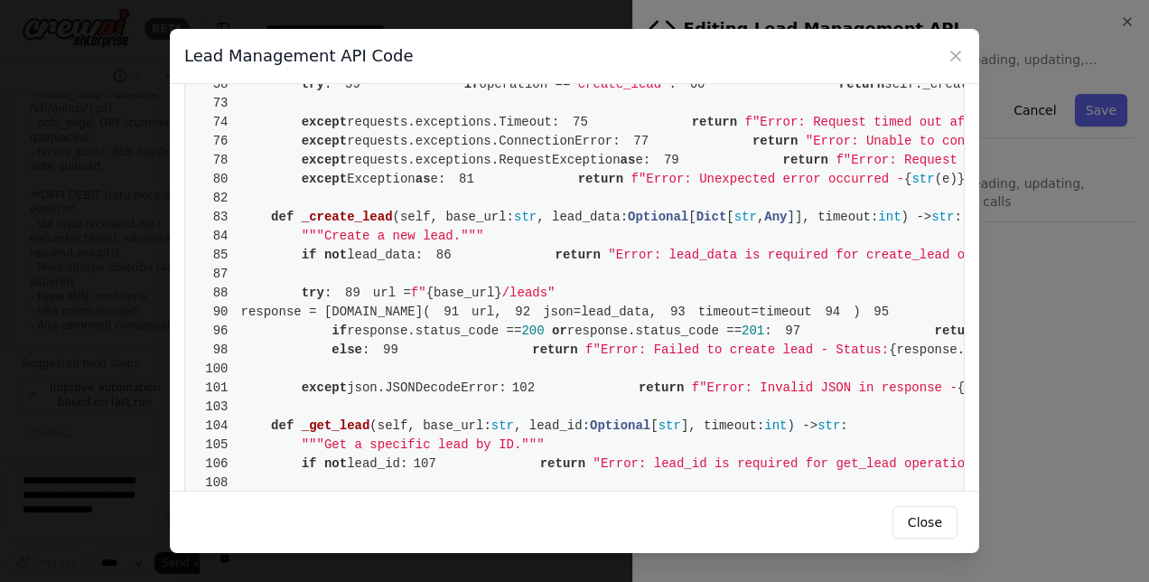
scroll to position [0, 396]
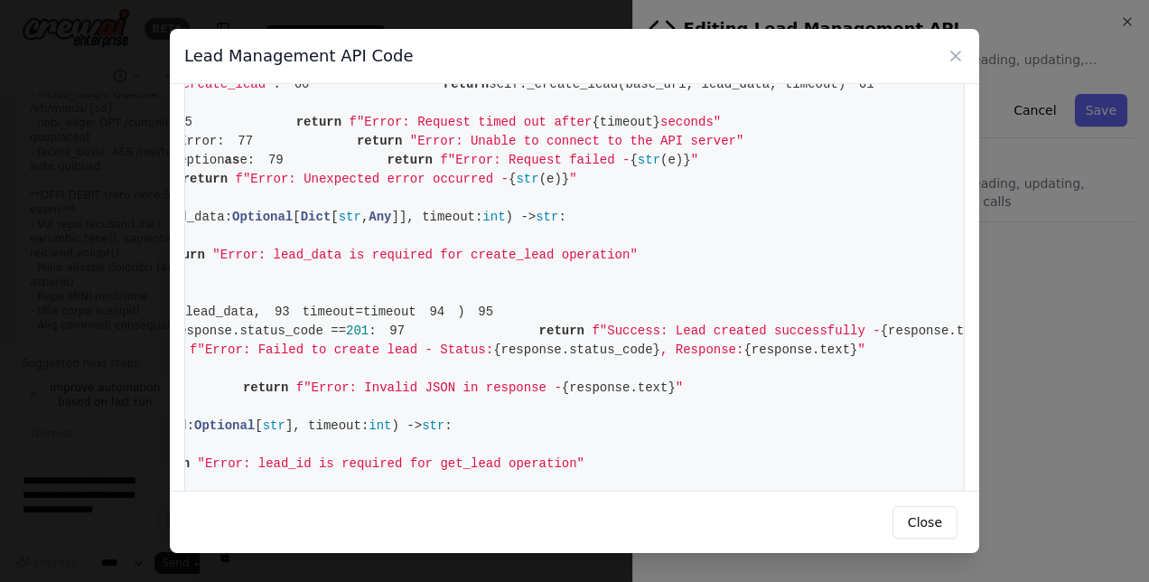
drag, startPoint x: 777, startPoint y: 55, endPoint x: 873, endPoint y: 350, distance: 309.7
click at [873, 350] on div "Lead Management API Code 1 from [DOMAIN_NAME] import BaseTool 2 from pydantic i…" at bounding box center [574, 291] width 809 height 524
click at [907, 522] on button "Close" at bounding box center [924, 522] width 65 height 33
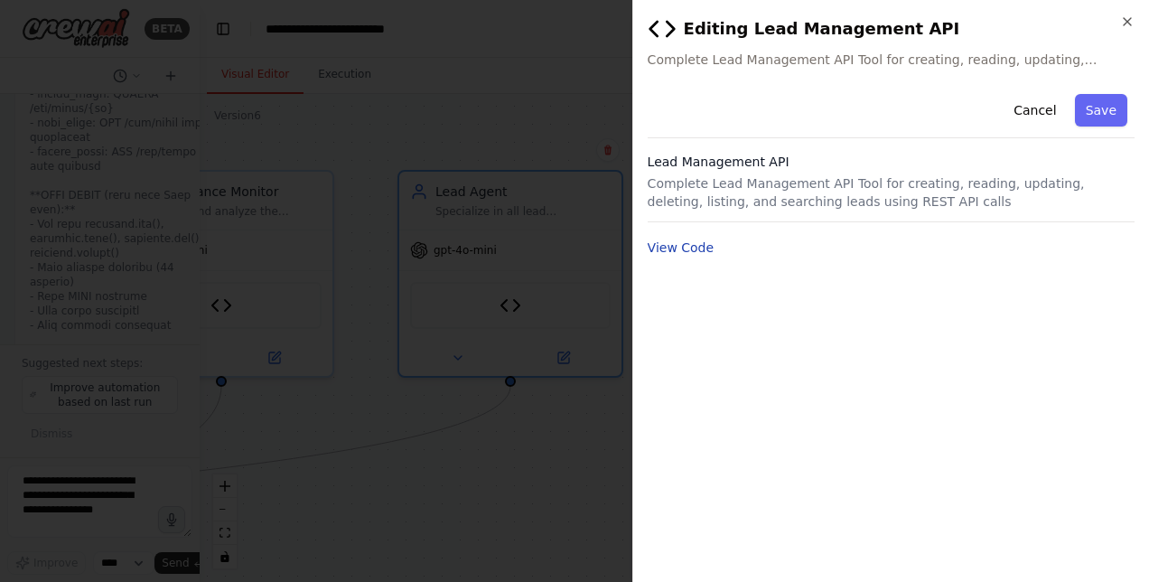
click at [707, 245] on button "View Code" at bounding box center [681, 247] width 67 height 18
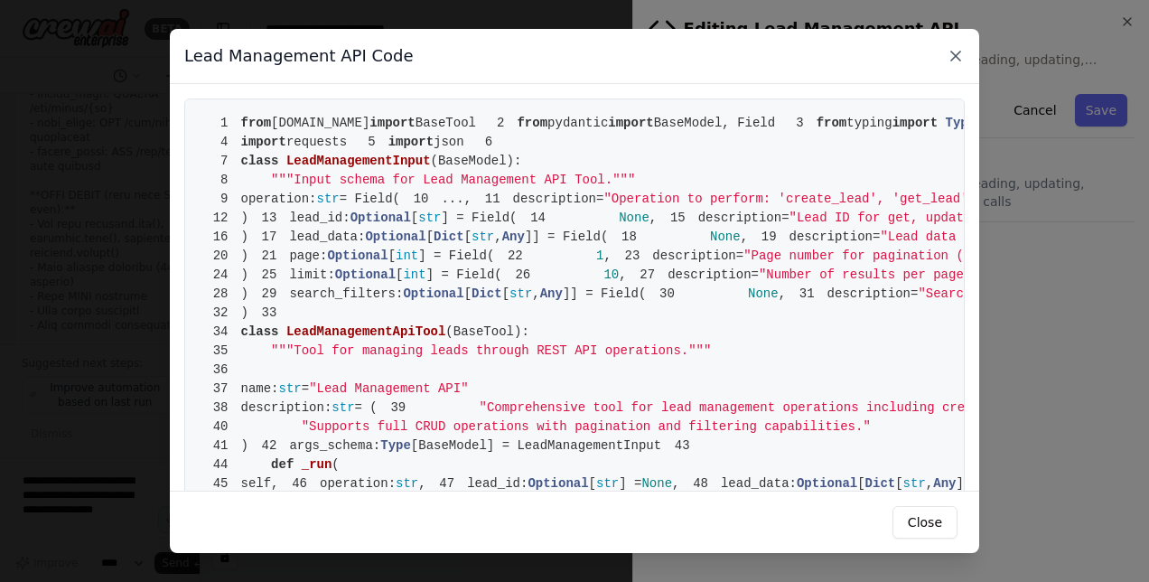
click at [952, 56] on icon at bounding box center [956, 56] width 18 height 18
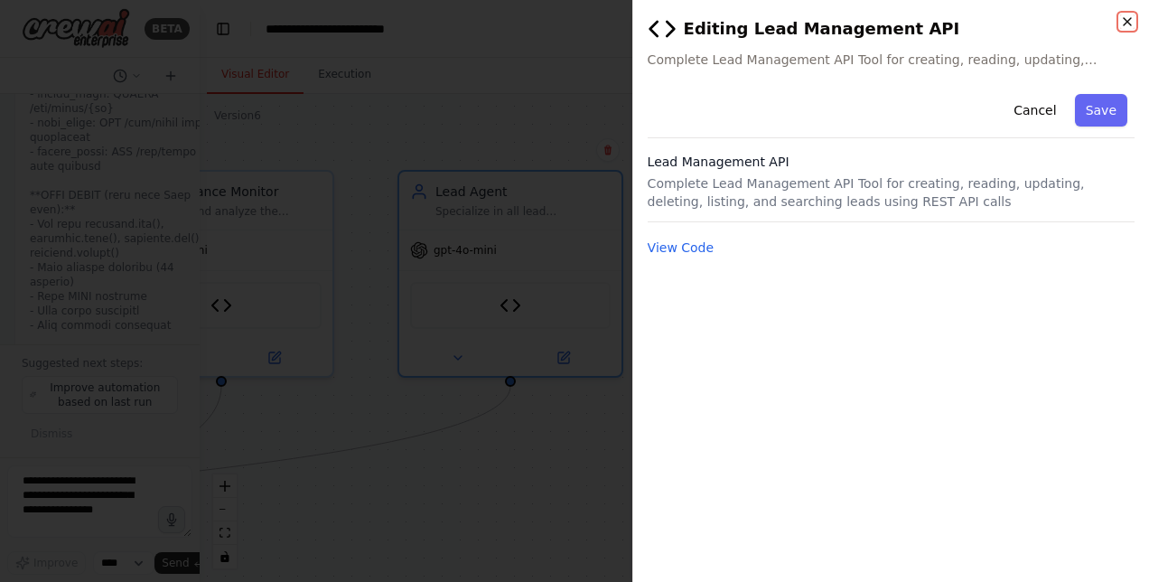
click at [1133, 23] on icon "button" at bounding box center [1127, 21] width 14 height 14
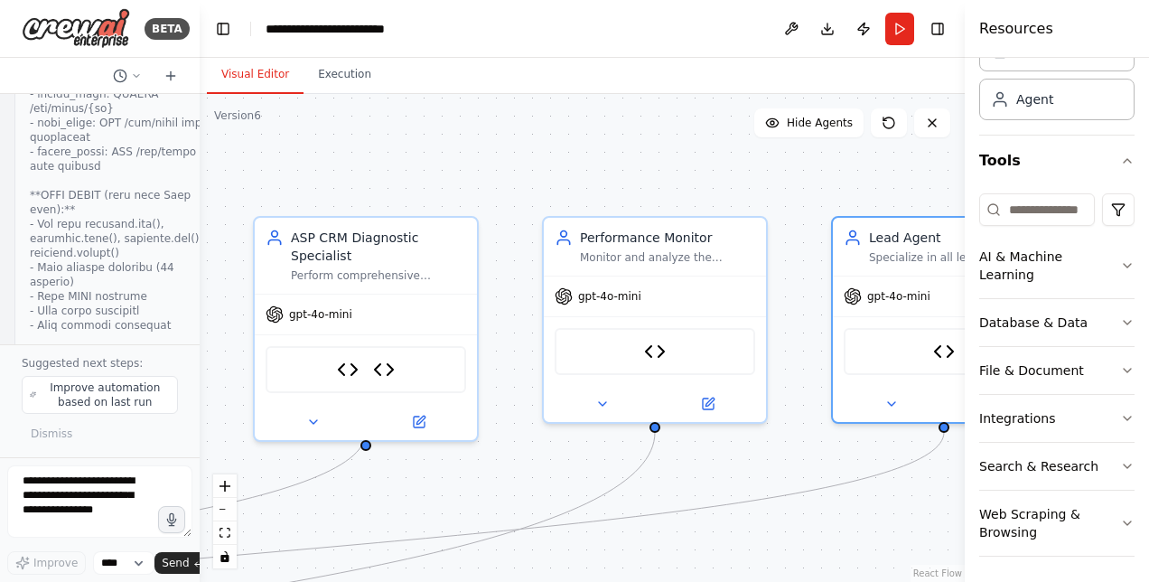
drag, startPoint x: 718, startPoint y: 286, endPoint x: 909, endPoint y: 459, distance: 257.1
click at [1148, 332] on html "BETA Hello! I'm the CrewAI assistant. What kind of automation do you want to bu…" at bounding box center [574, 291] width 1149 height 582
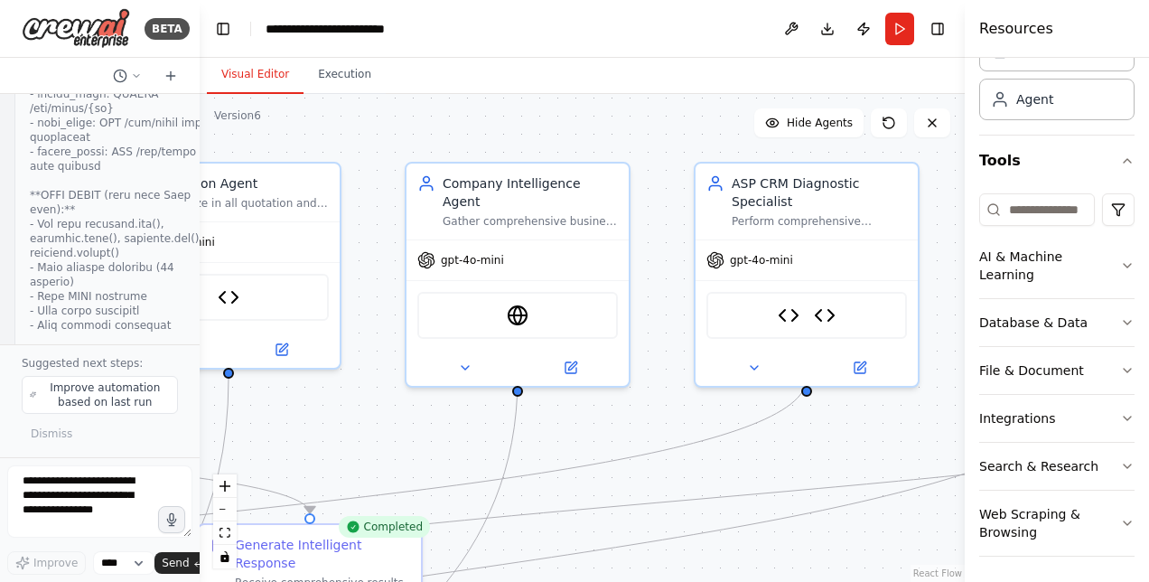
drag, startPoint x: 709, startPoint y: 532, endPoint x: 962, endPoint y: 475, distance: 259.3
click at [1147, 478] on div "BETA Hello! I'm the CrewAI assistant. What kind of automation do you want to bu…" at bounding box center [574, 291] width 1149 height 582
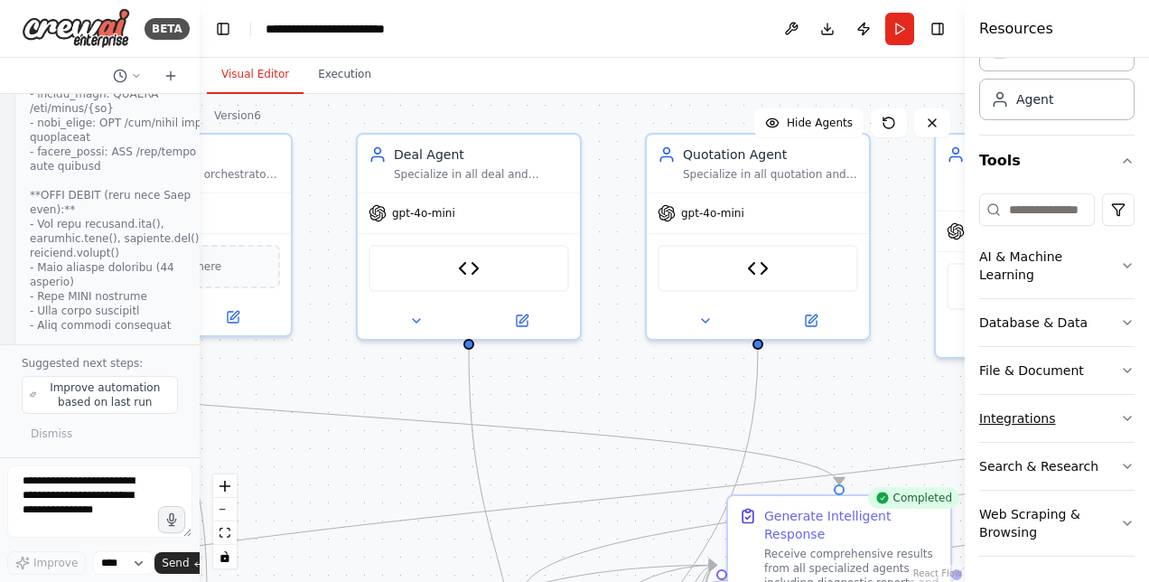
drag, startPoint x: 524, startPoint y: 443, endPoint x: 1057, endPoint y: 414, distance: 533.8
click at [1057, 414] on div "BETA Hello! I'm the CrewAI assistant. What kind of automation do you want to bu…" at bounding box center [574, 291] width 1149 height 582
drag, startPoint x: 745, startPoint y: 438, endPoint x: 827, endPoint y: 444, distance: 81.5
click at [827, 444] on div ".deletable-edge-delete-btn { width: 20px; height: 20px; border: 0px solid #ffff…" at bounding box center [582, 338] width 765 height 488
click at [520, 315] on icon at bounding box center [523, 315] width 8 height 8
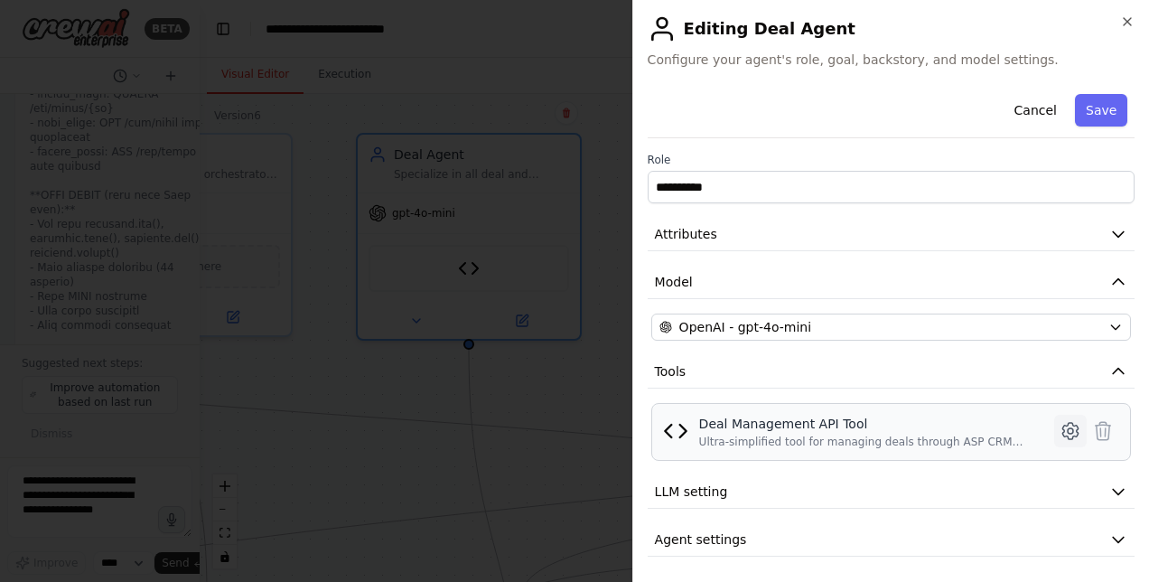
click at [1060, 432] on icon at bounding box center [1071, 431] width 22 height 22
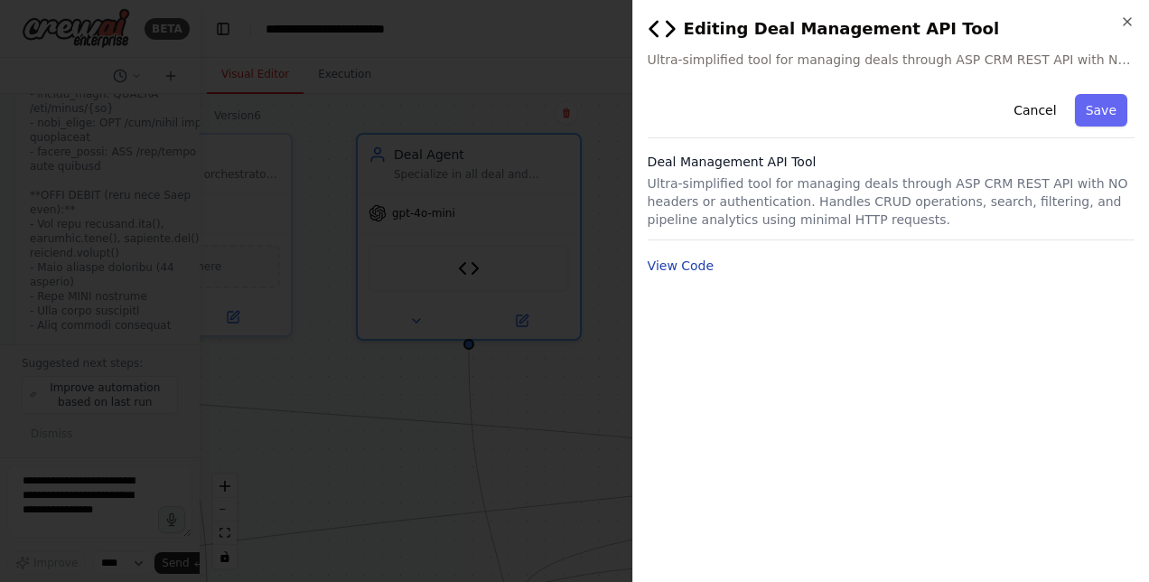
click at [671, 264] on button "View Code" at bounding box center [681, 266] width 67 height 18
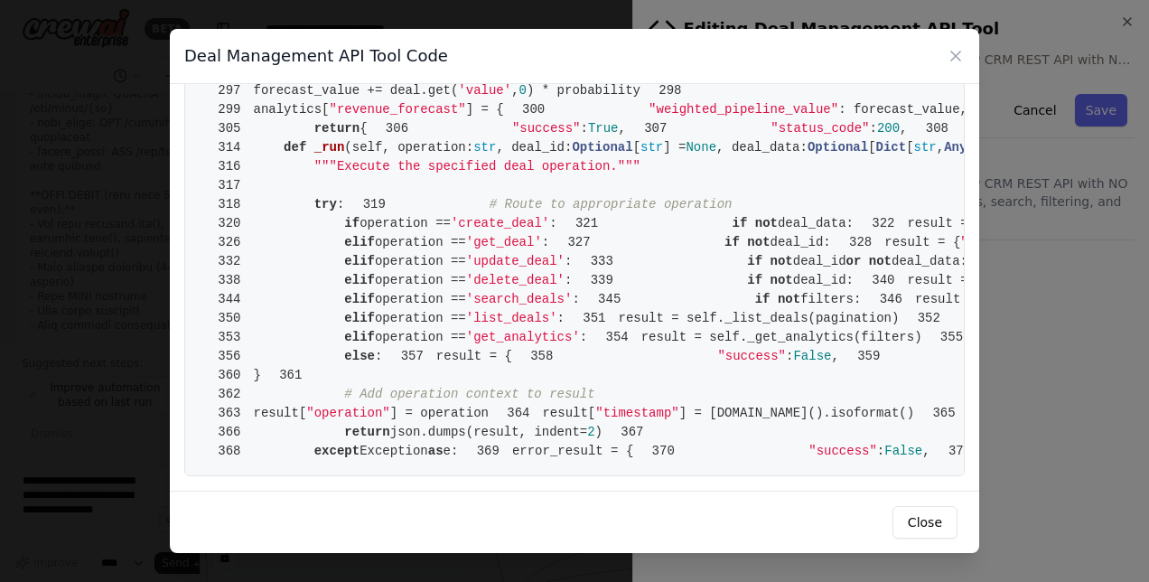
scroll to position [3153, 0]
click at [958, 68] on div "Deal Management API Tool Code" at bounding box center [574, 56] width 809 height 55
click at [955, 54] on icon at bounding box center [955, 55] width 9 height 9
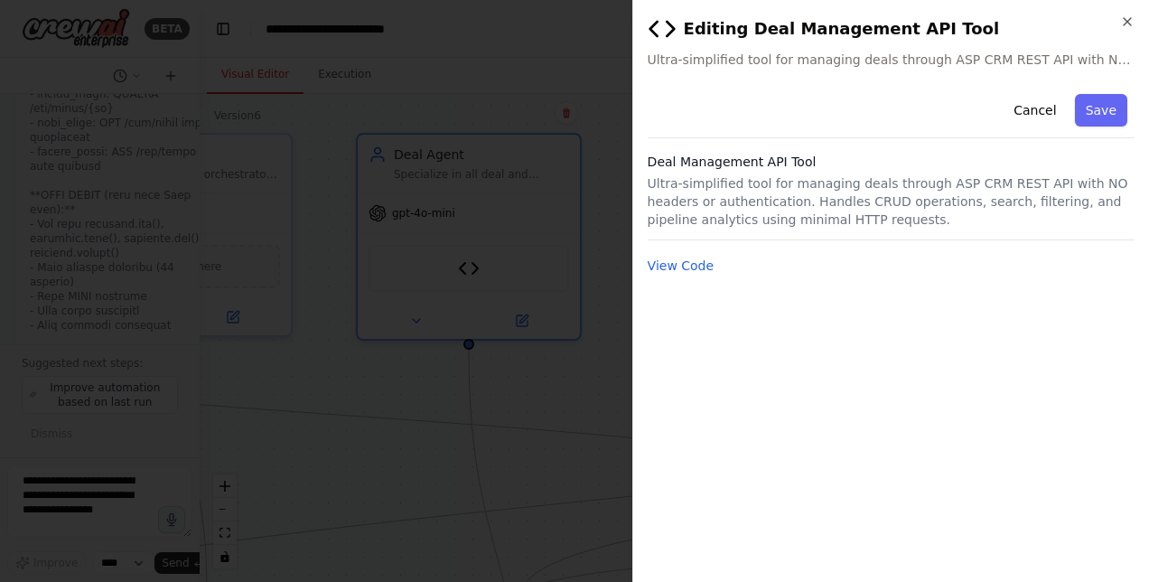
click at [1127, 13] on div "**********" at bounding box center [890, 291] width 517 height 582
click at [1126, 20] on icon "button" at bounding box center [1127, 21] width 7 height 7
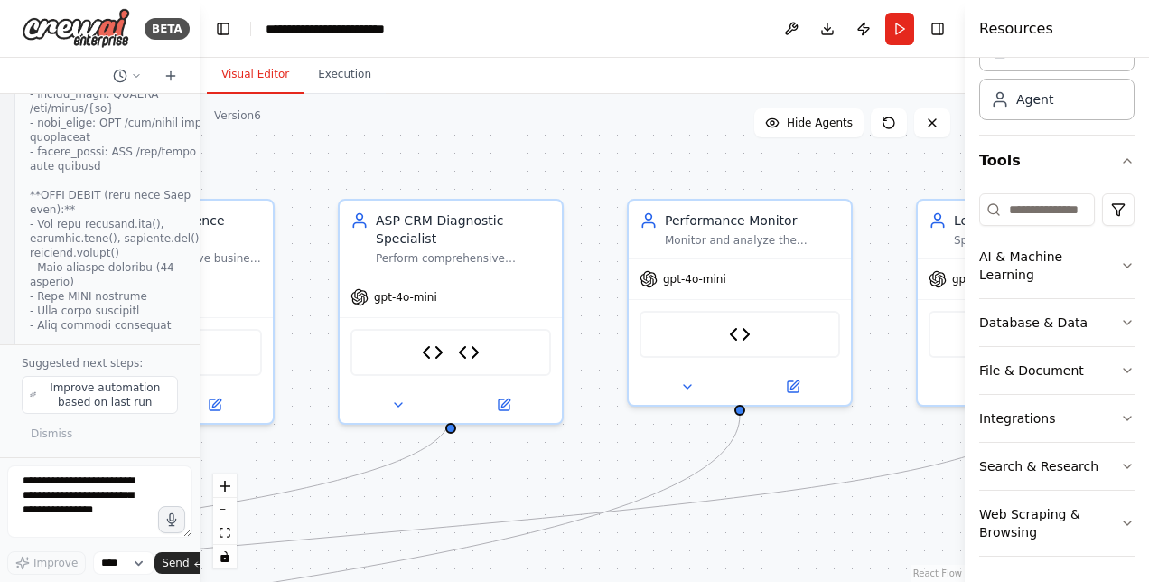
drag, startPoint x: 882, startPoint y: 215, endPoint x: -4, endPoint y: 285, distance: 888.1
click at [0, 285] on html "BETA Hello! I'm the CrewAI assistant. What kind of automation do you want to bu…" at bounding box center [574, 291] width 1149 height 582
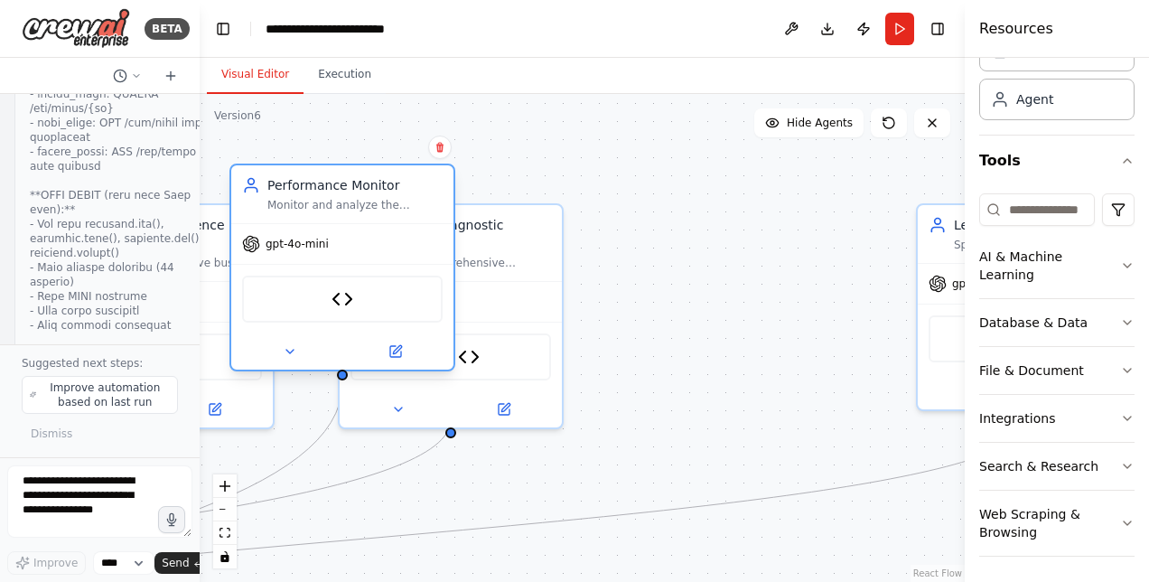
drag, startPoint x: 809, startPoint y: 330, endPoint x: 383, endPoint y: 276, distance: 429.7
click at [333, 279] on div "ASP CRM Diagnostic Tool" at bounding box center [342, 299] width 201 height 47
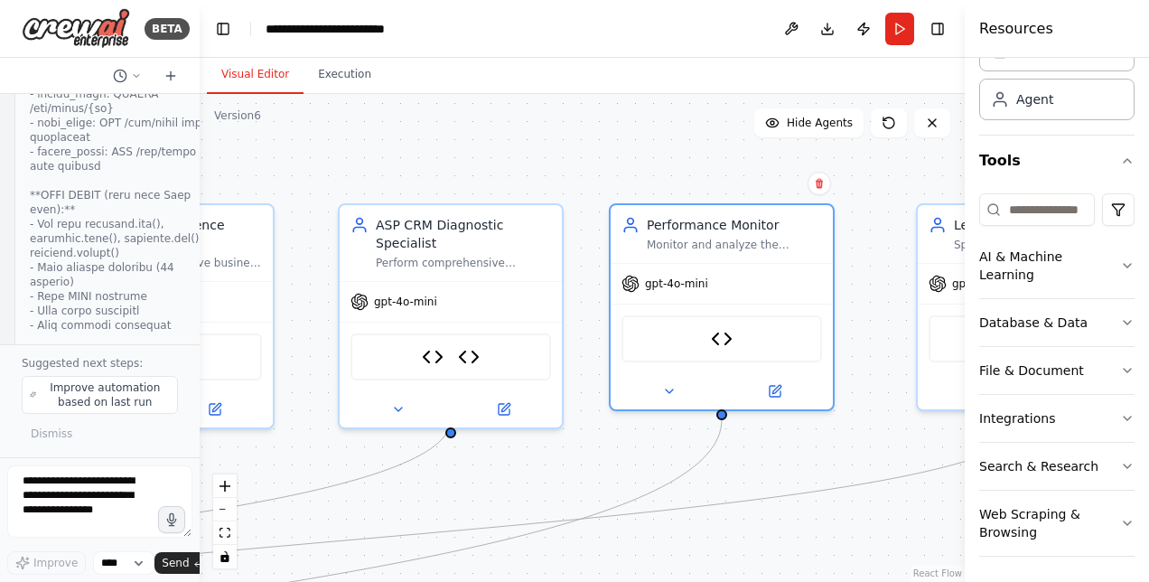
drag, startPoint x: 393, startPoint y: 247, endPoint x: 839, endPoint y: 281, distance: 447.6
click at [839, 281] on div ".deletable-edge-delete-btn { width: 20px; height: 20px; border: 0px solid #ffff…" at bounding box center [582, 338] width 765 height 488
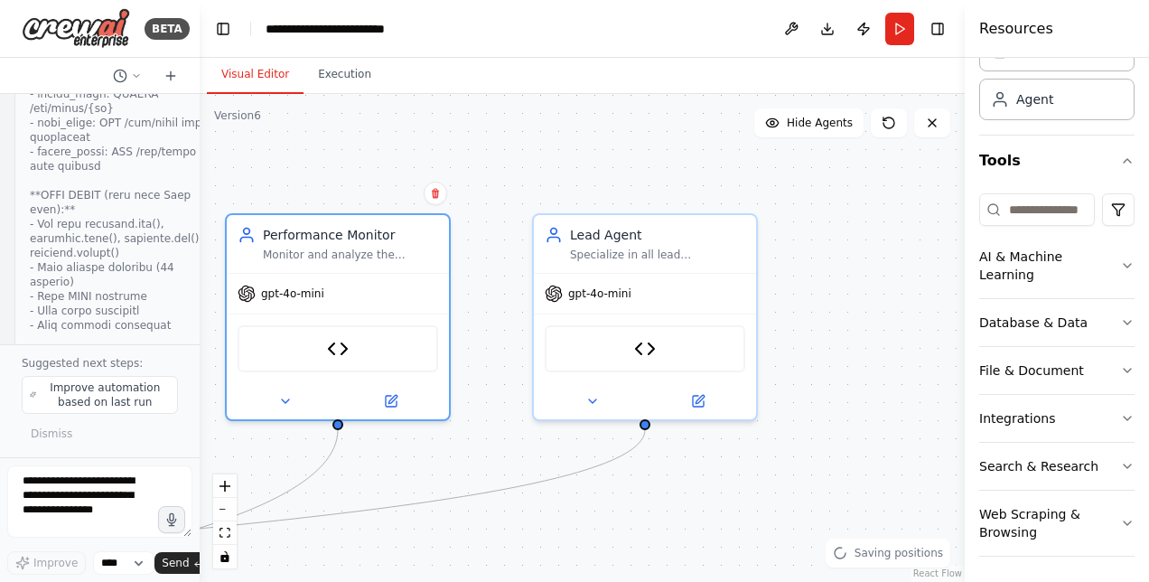
drag, startPoint x: 663, startPoint y: 158, endPoint x: 279, endPoint y: 168, distance: 384.0
click at [279, 168] on div ".deletable-edge-delete-btn { width: 20px; height: 20px; border: 0px solid #ffff…" at bounding box center [582, 338] width 765 height 488
click at [549, 139] on div ".deletable-edge-delete-btn { width: 20px; height: 20px; border: 0px solid #ffff…" at bounding box center [582, 338] width 765 height 488
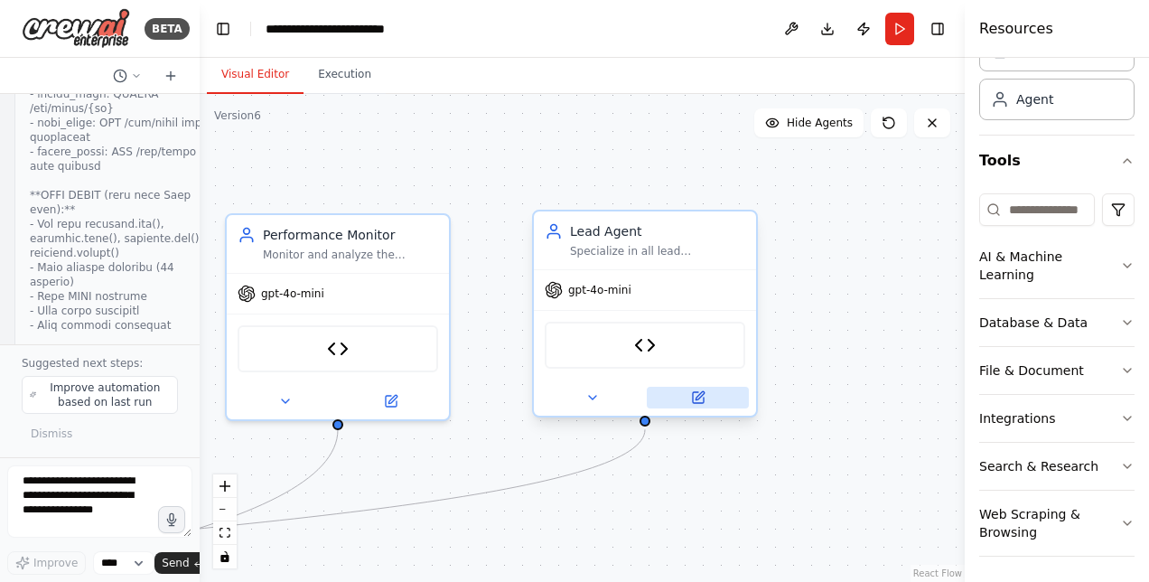
click at [702, 403] on icon at bounding box center [698, 397] width 14 height 14
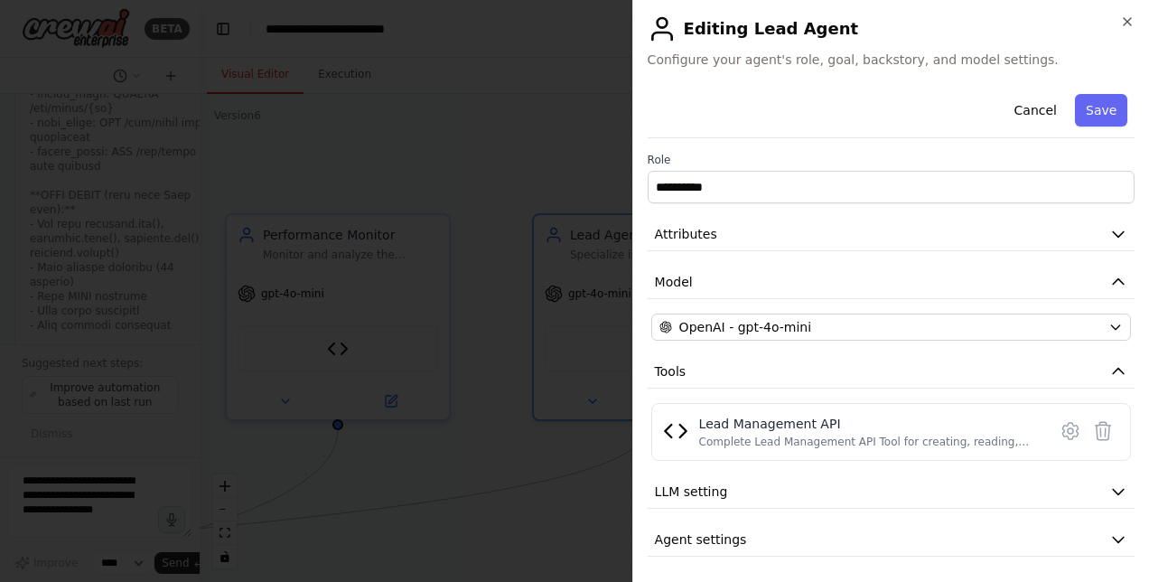
scroll to position [0, 0]
click at [1060, 421] on icon at bounding box center [1071, 431] width 22 height 22
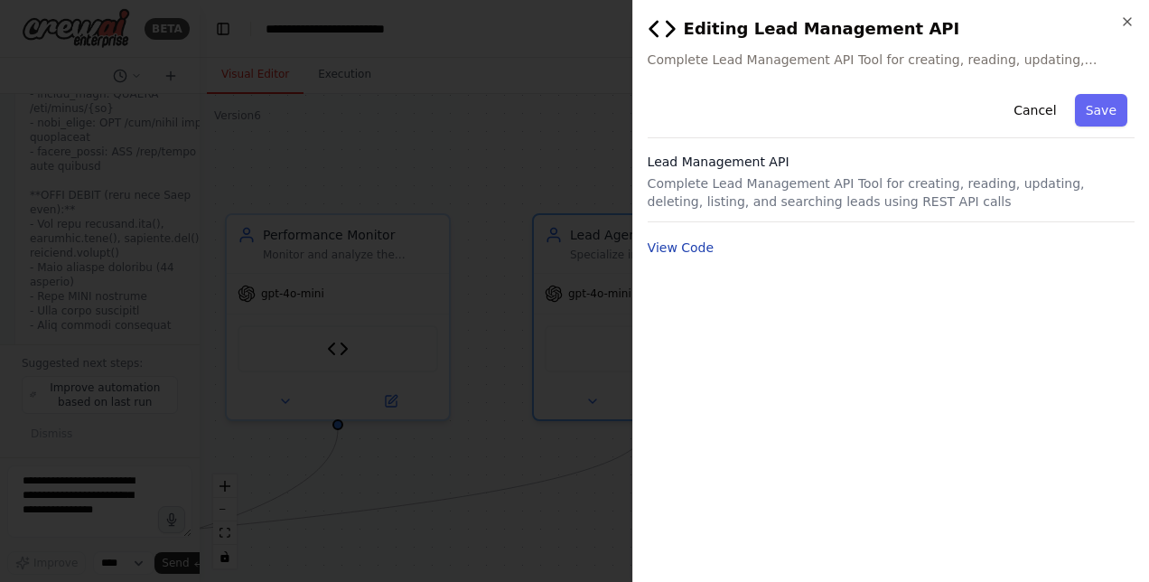
click at [683, 242] on button "View Code" at bounding box center [681, 247] width 67 height 18
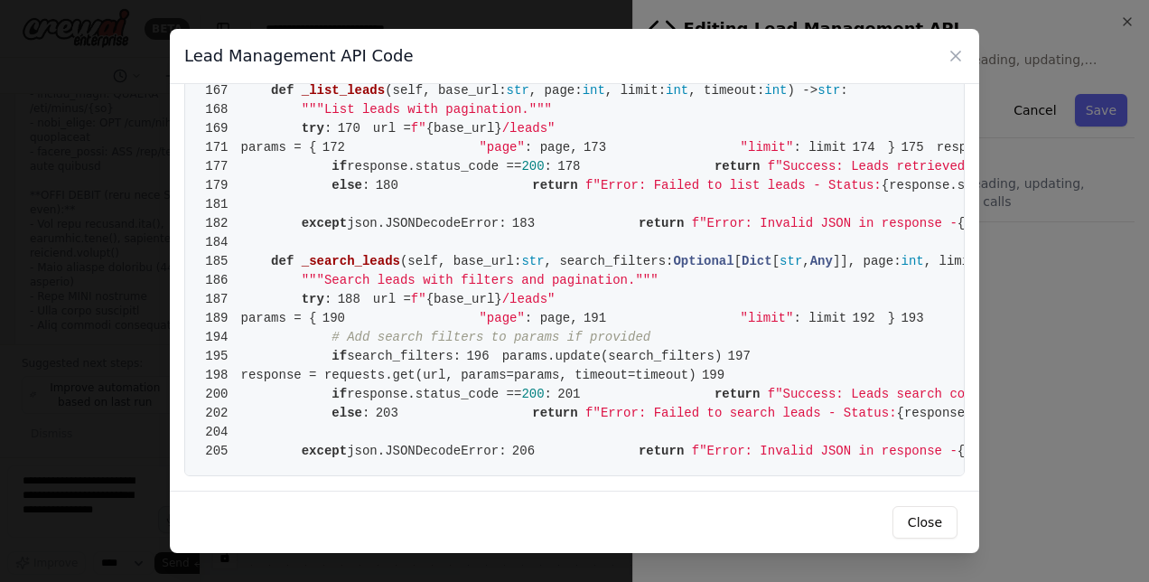
scroll to position [3574, 0]
click at [950, 54] on icon at bounding box center [956, 56] width 18 height 18
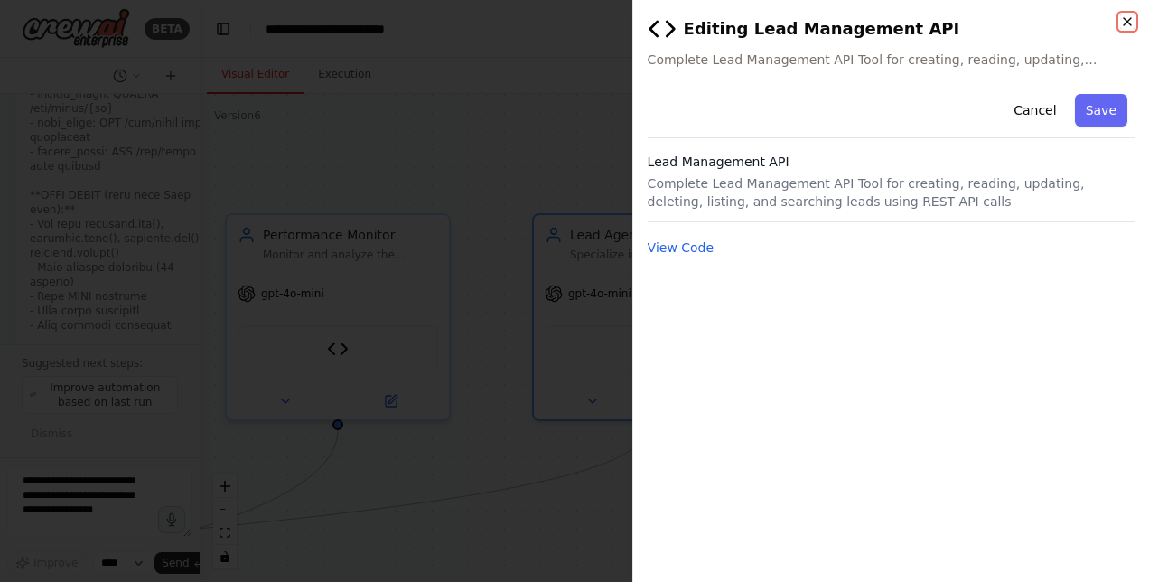
click at [1127, 18] on icon "button" at bounding box center [1127, 21] width 14 height 14
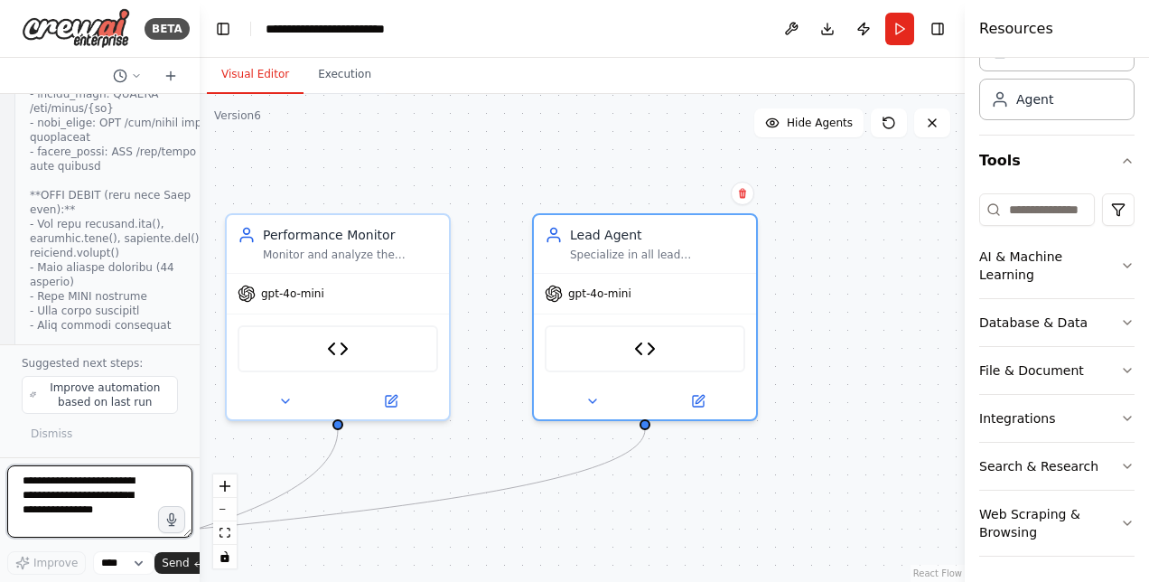
click at [78, 484] on textarea at bounding box center [99, 501] width 185 height 72
type textarea "**********"
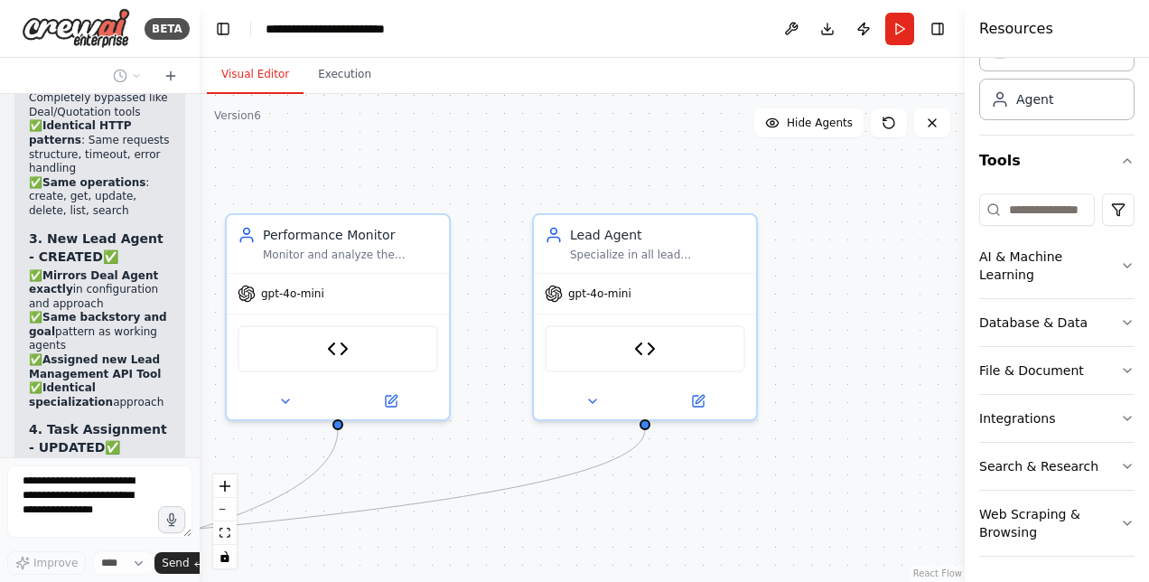
scroll to position [74487, 0]
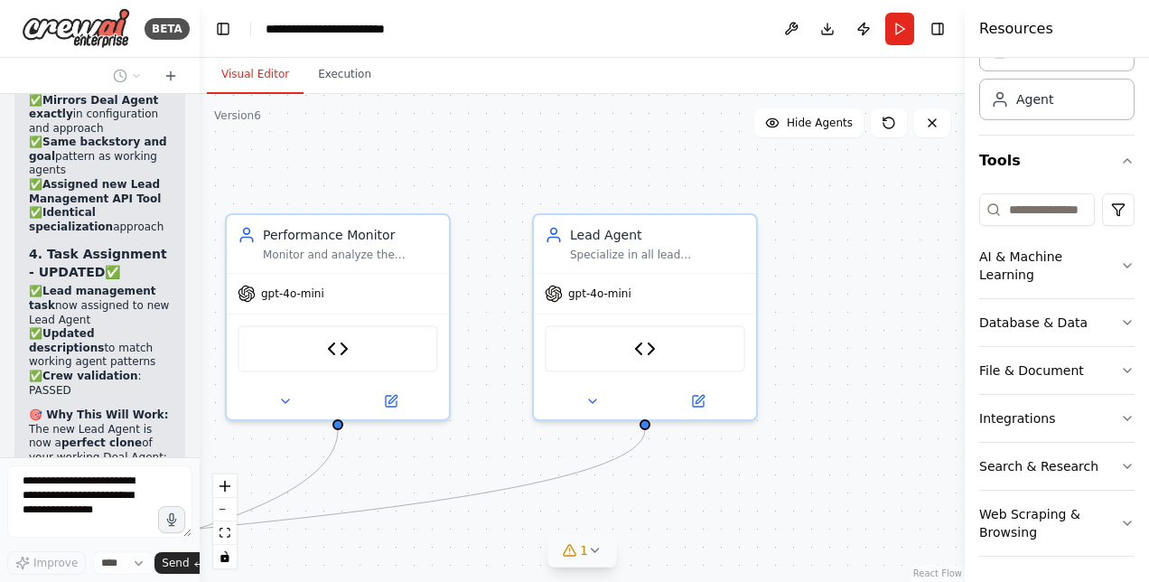
click at [594, 553] on icon at bounding box center [595, 550] width 14 height 14
click at [354, 77] on button "Execution" at bounding box center [345, 75] width 82 height 38
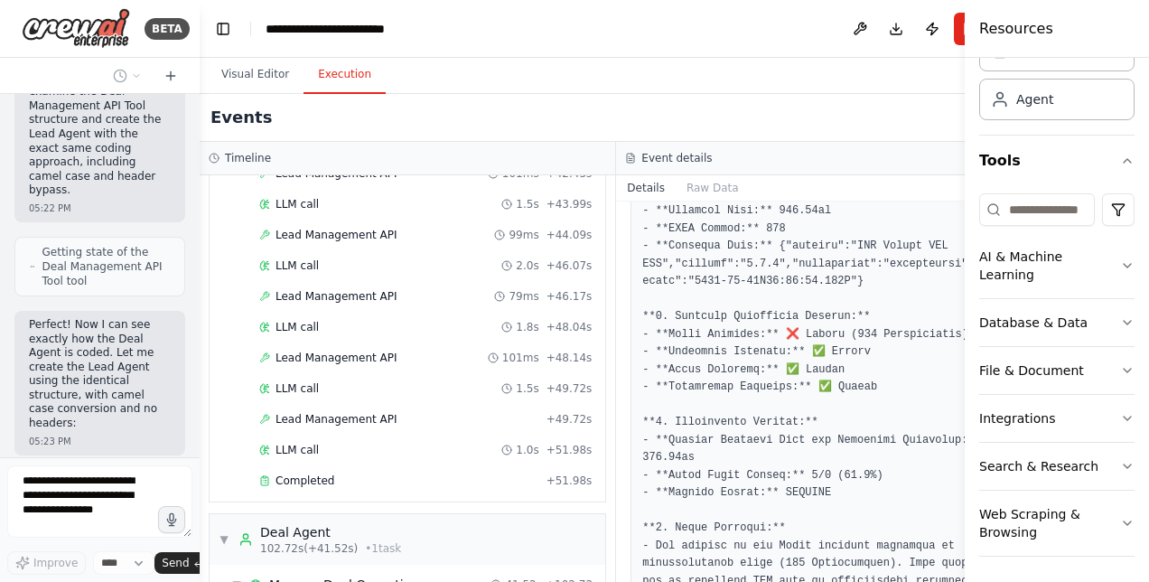
scroll to position [3088, 0]
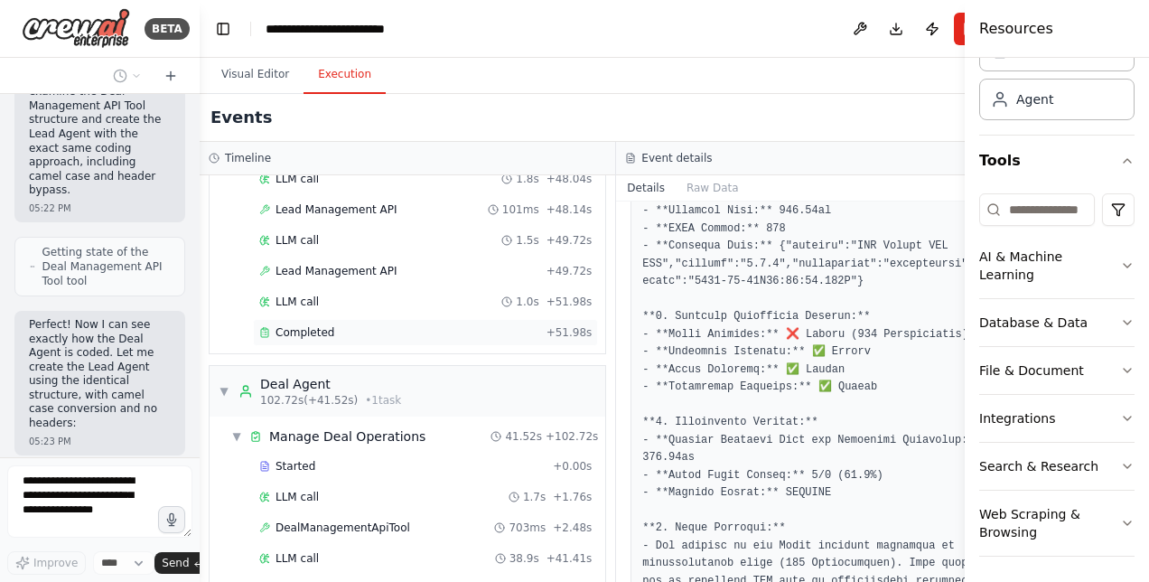
click at [312, 325] on span "Completed" at bounding box center [305, 332] width 59 height 14
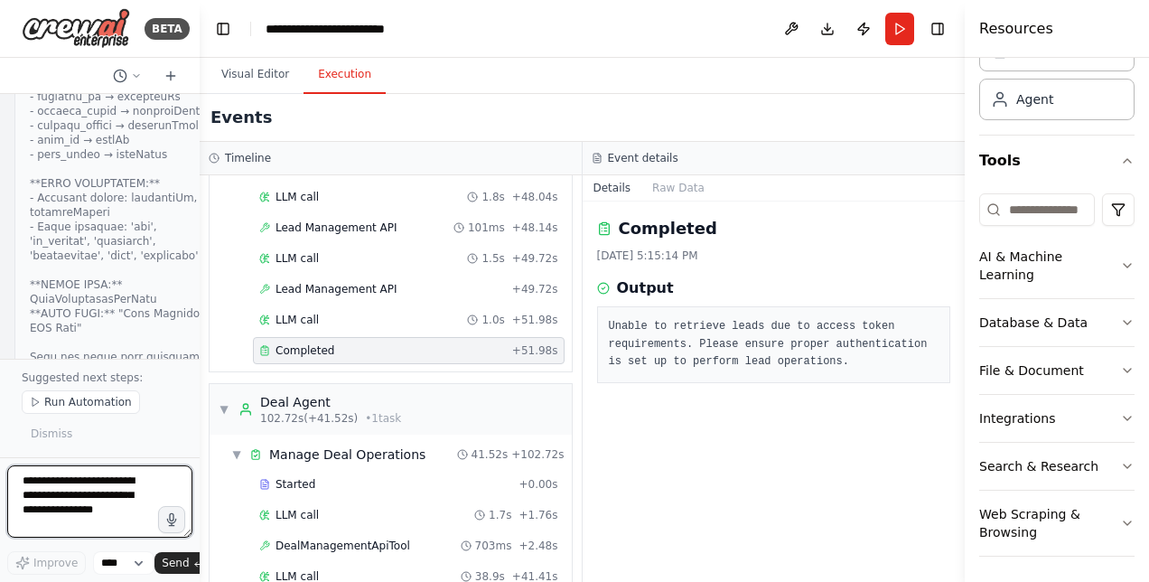
scroll to position [76708, 0]
click at [75, 412] on button "Run Automation" at bounding box center [81, 401] width 118 height 23
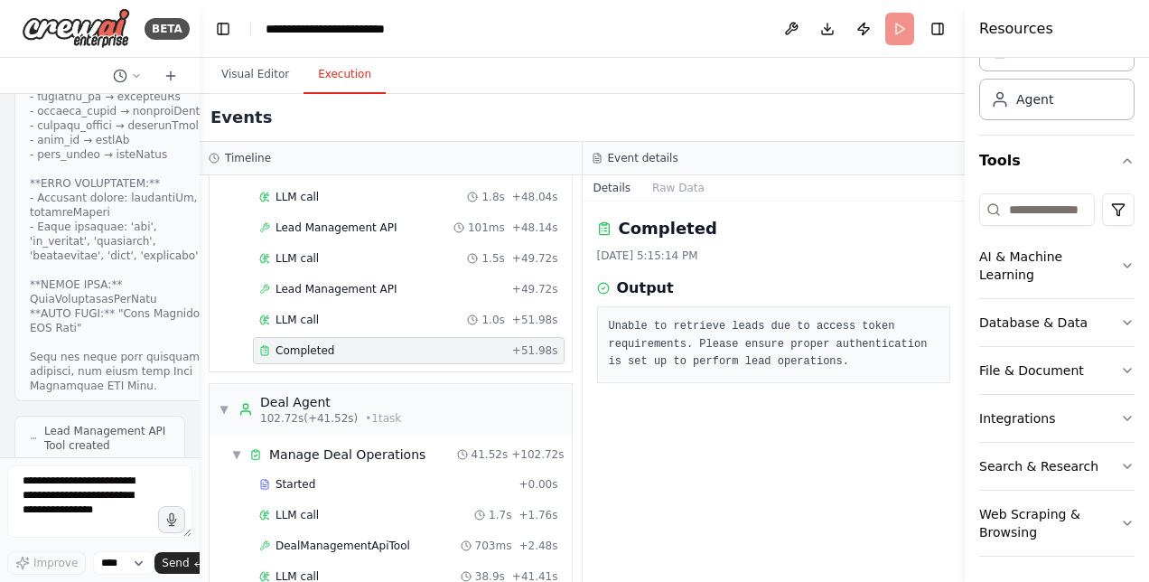
scroll to position [76610, 0]
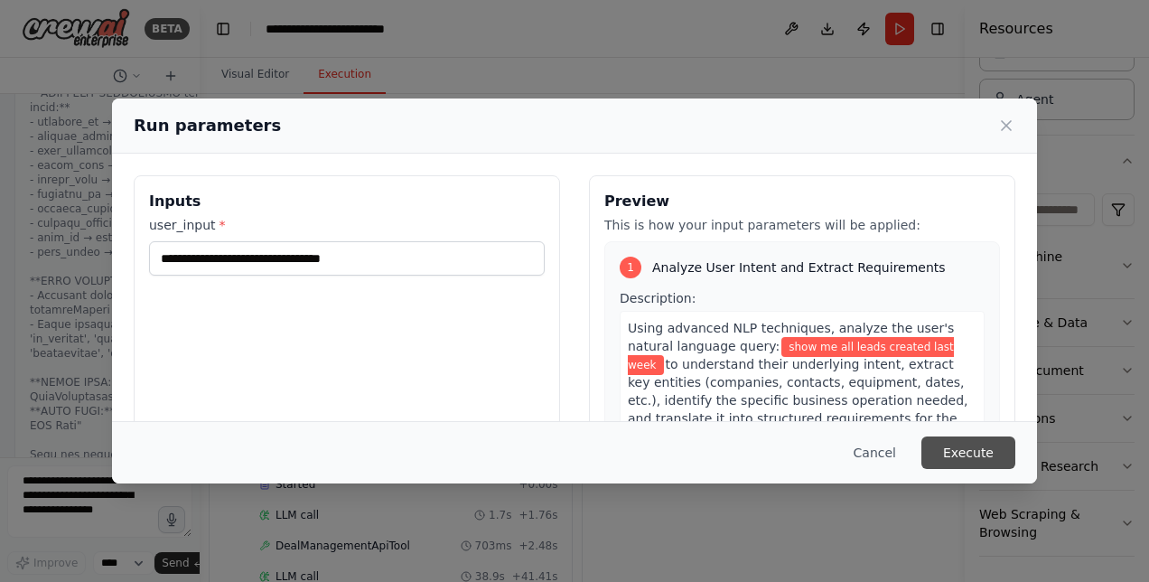
click at [956, 454] on button "Execute" at bounding box center [968, 452] width 94 height 33
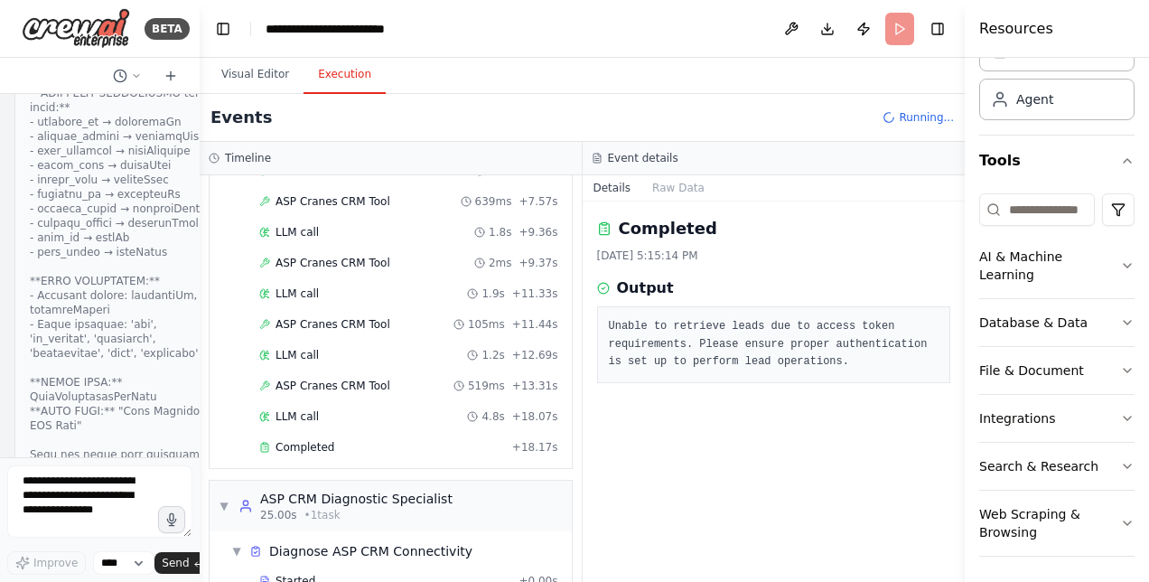
scroll to position [309, 0]
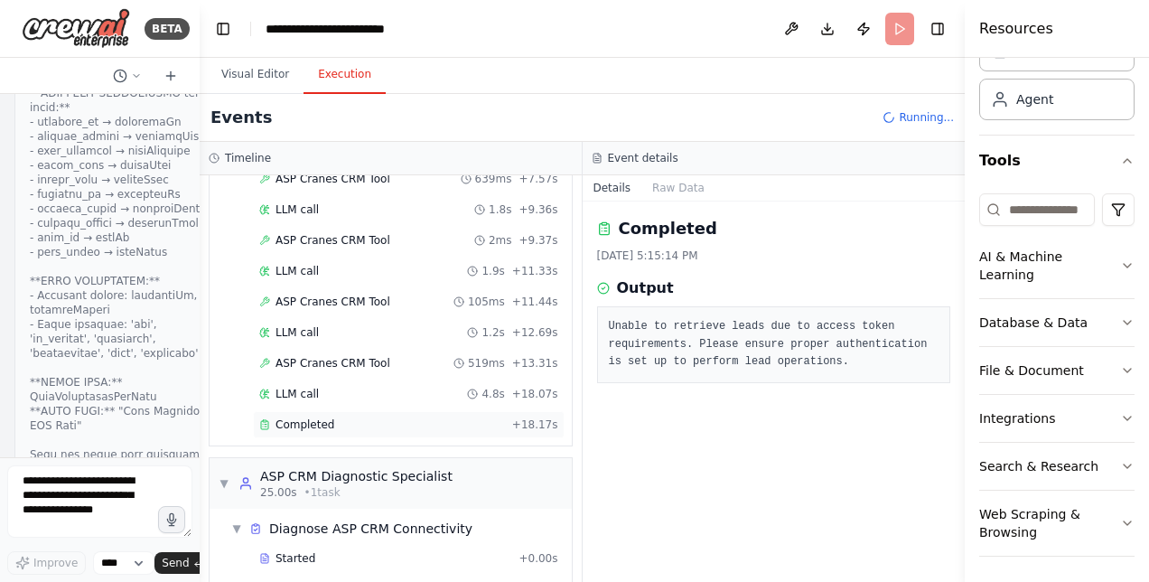
click at [307, 417] on span "Completed" at bounding box center [305, 424] width 59 height 14
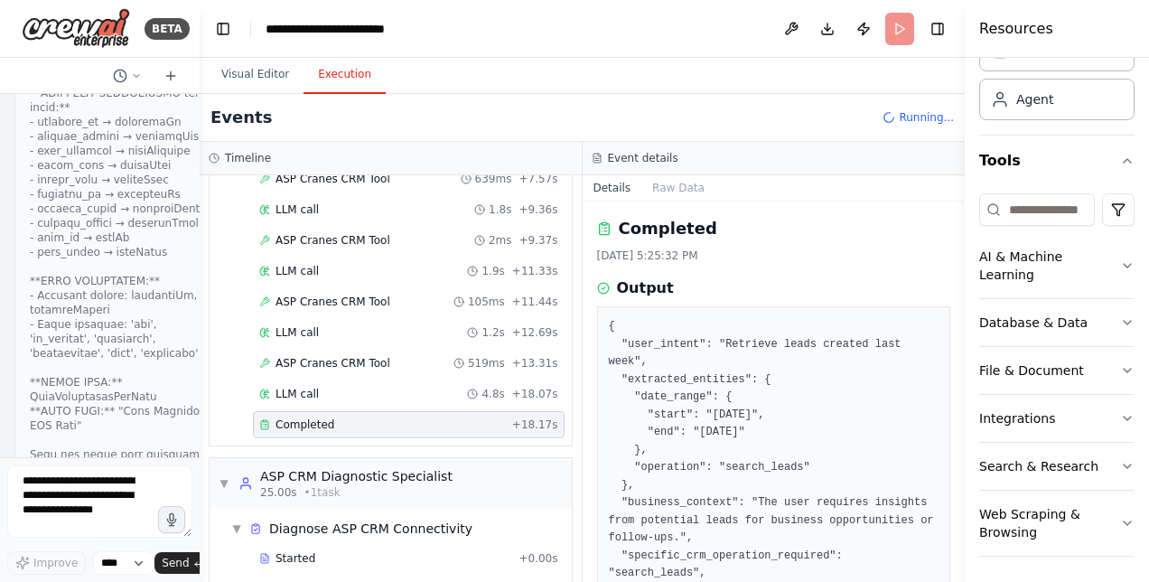
drag, startPoint x: 961, startPoint y: 288, endPoint x: 967, endPoint y: 440, distance: 151.9
click at [967, 440] on div "Resources Crew Task Agent Tools AI & Machine Learning Database & Data File & Do…" at bounding box center [1057, 291] width 184 height 582
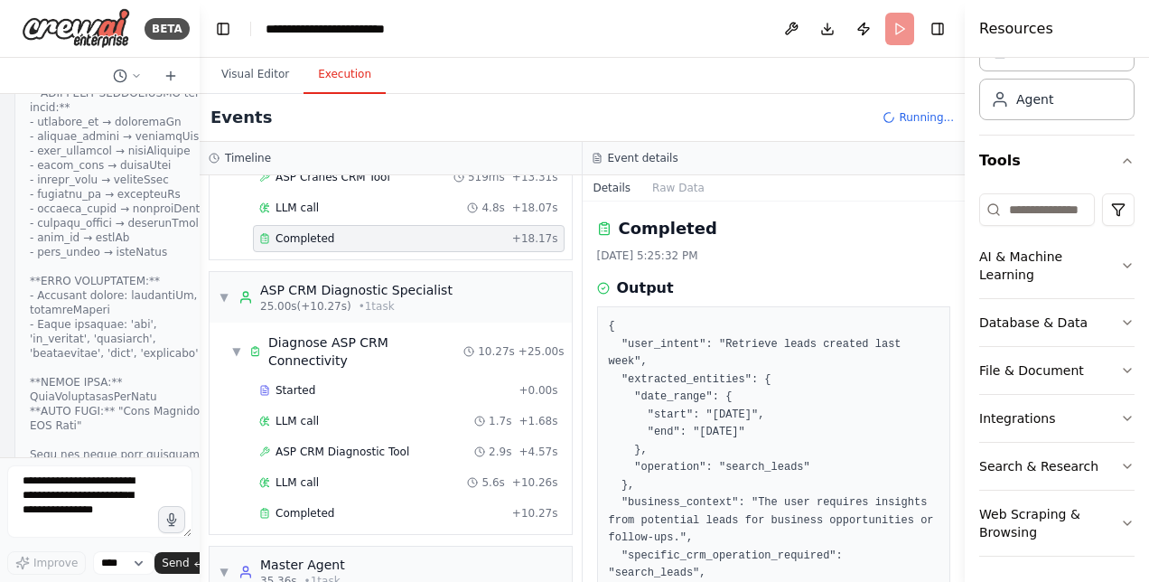
scroll to position [498, 0]
click at [321, 503] on span "Completed" at bounding box center [305, 510] width 59 height 14
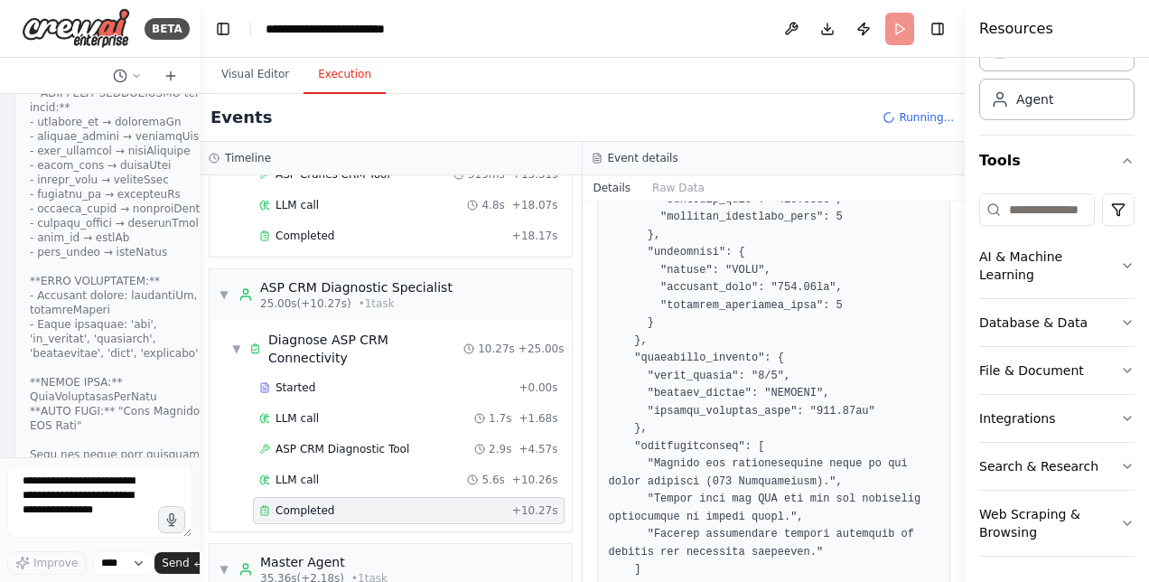
scroll to position [517, 0]
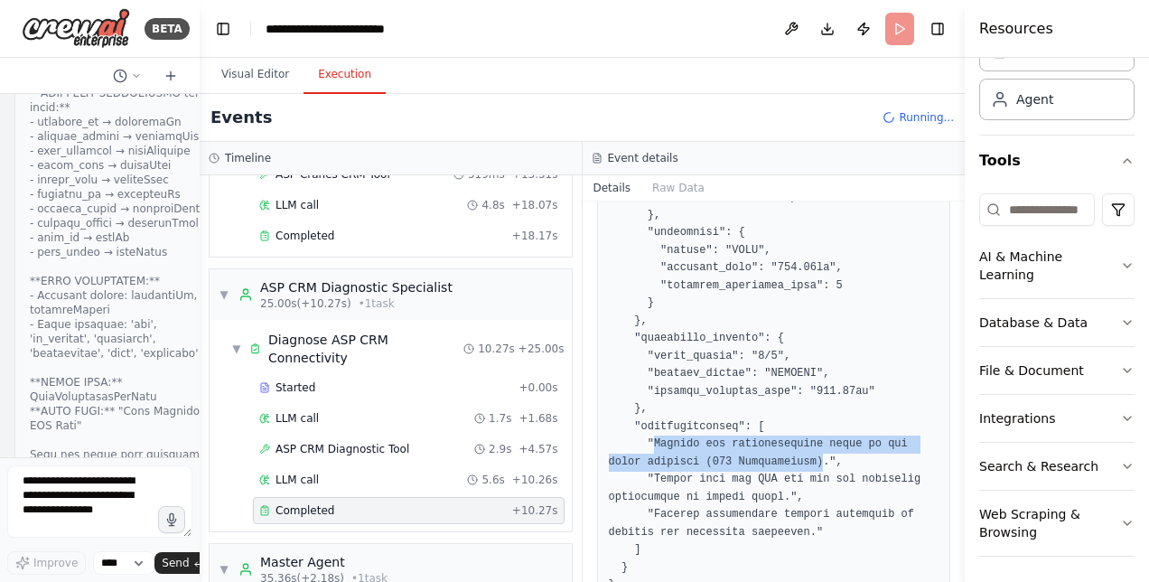
drag, startPoint x: 651, startPoint y: 438, endPoint x: 767, endPoint y: 464, distance: 118.6
click at [767, 464] on pre at bounding box center [774, 197] width 331 height 793
copy pre "Address the authentication issue on the leads endpoint (401 Unauthorized)"
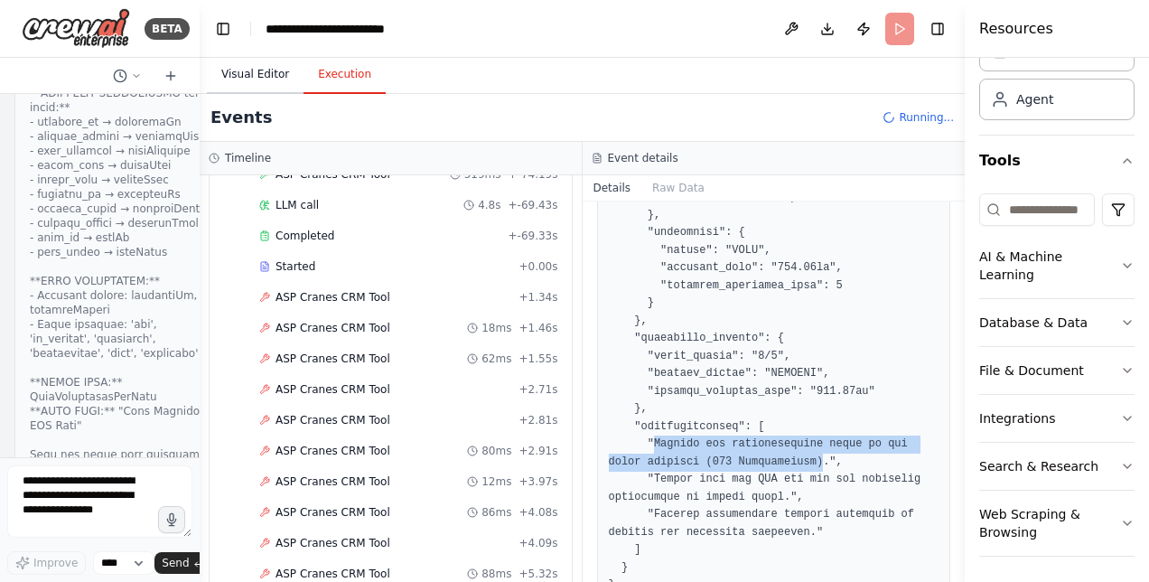
click at [257, 67] on button "Visual Editor" at bounding box center [255, 75] width 97 height 38
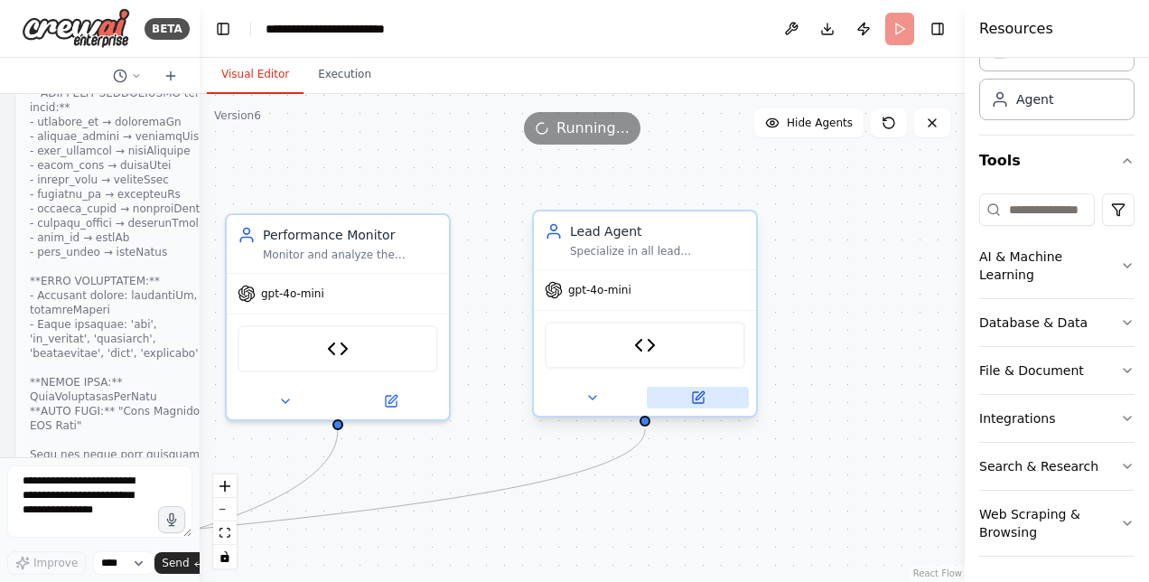
click at [696, 397] on icon at bounding box center [700, 395] width 8 height 8
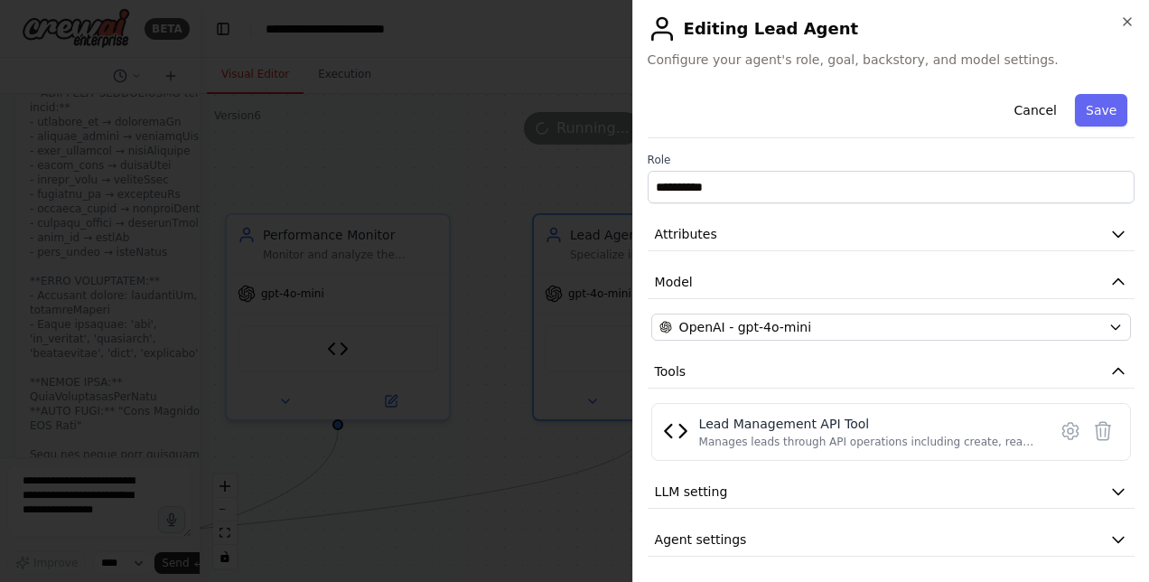
scroll to position [0, 0]
click at [1068, 428] on icon at bounding box center [1070, 430] width 5 height 5
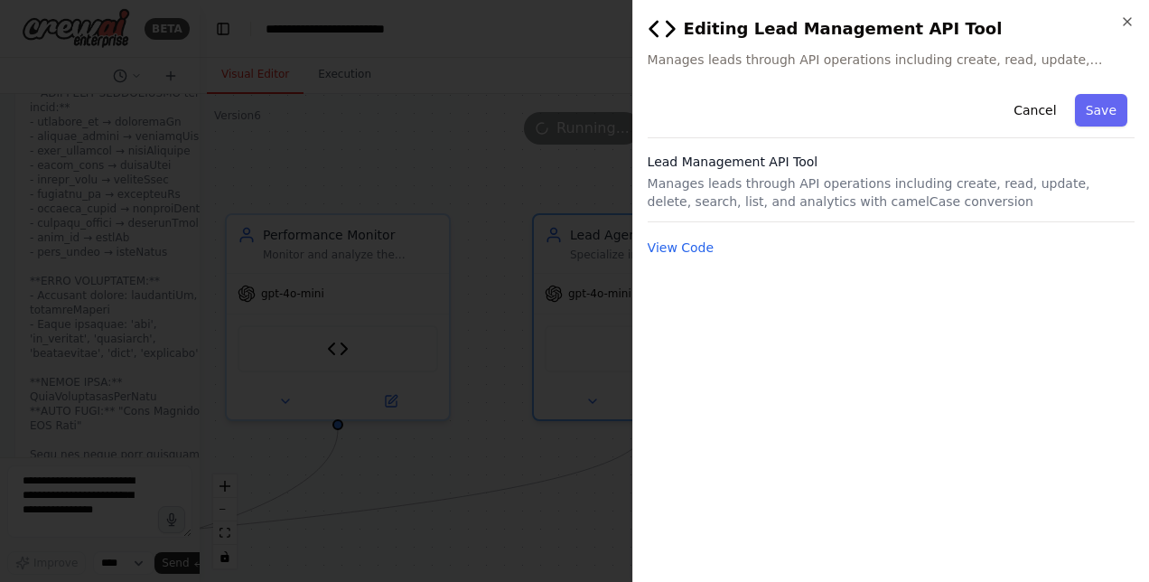
click at [668, 262] on div "**********" at bounding box center [891, 327] width 487 height 481
click at [668, 251] on button "View Code" at bounding box center [681, 247] width 67 height 18
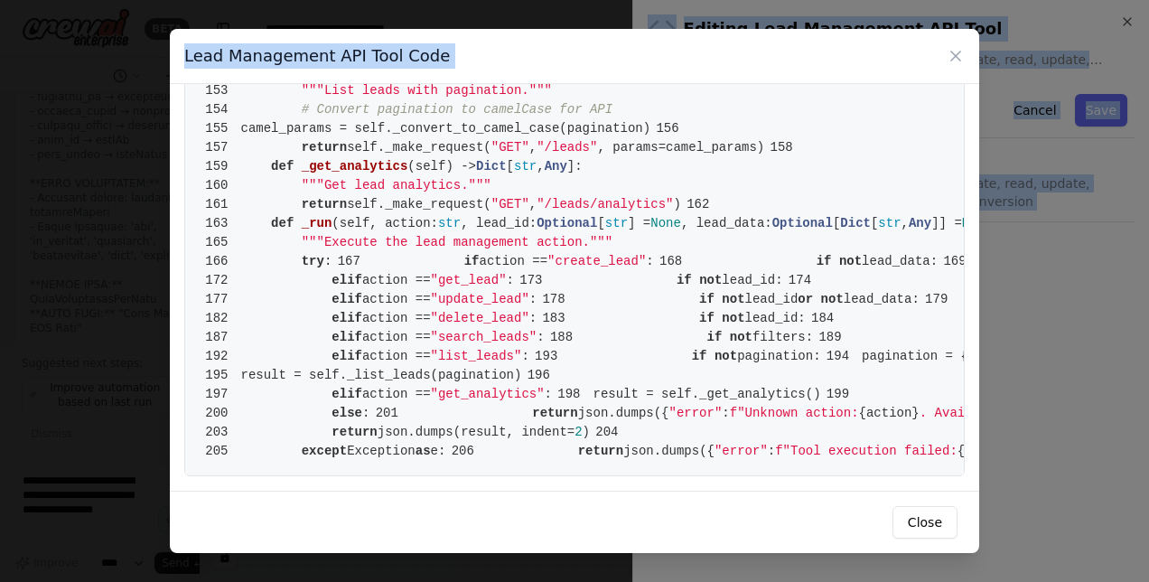
scroll to position [3574, 0]
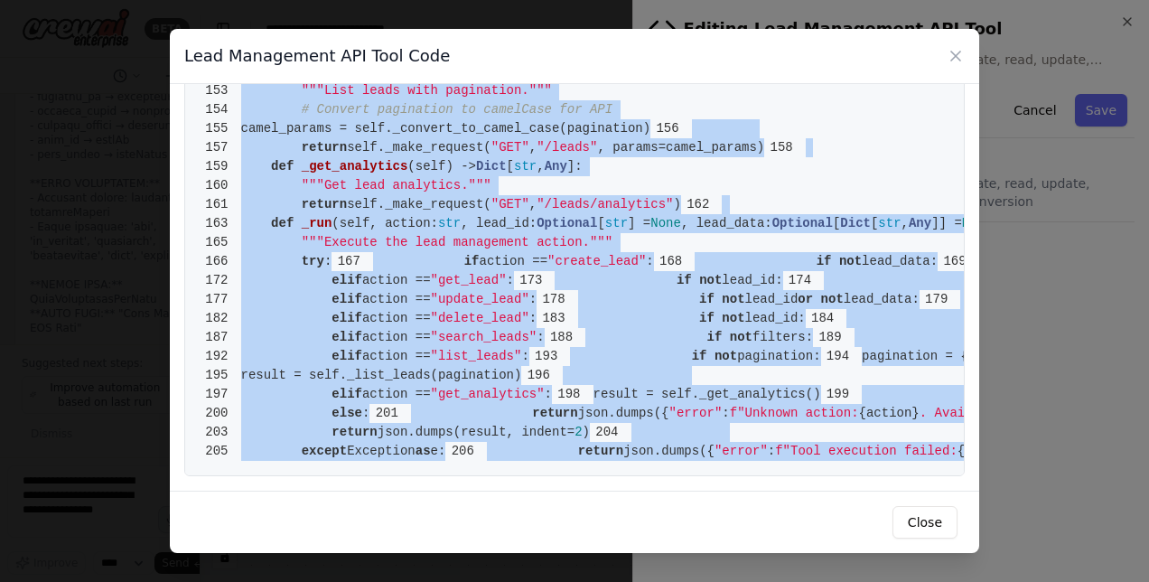
drag, startPoint x: 240, startPoint y: 122, endPoint x: 710, endPoint y: 537, distance: 626.6
click at [710, 537] on div "Lead Management API Tool Code 1 from [DOMAIN_NAME] import BaseTool 2 from pydan…" at bounding box center [574, 291] width 809 height 524
copy code "from [DOMAIN_NAME] import BaseTool 2 from pydantic import BaseModel, Field 3 fr…"
